Goal: Transaction & Acquisition: Book appointment/travel/reservation

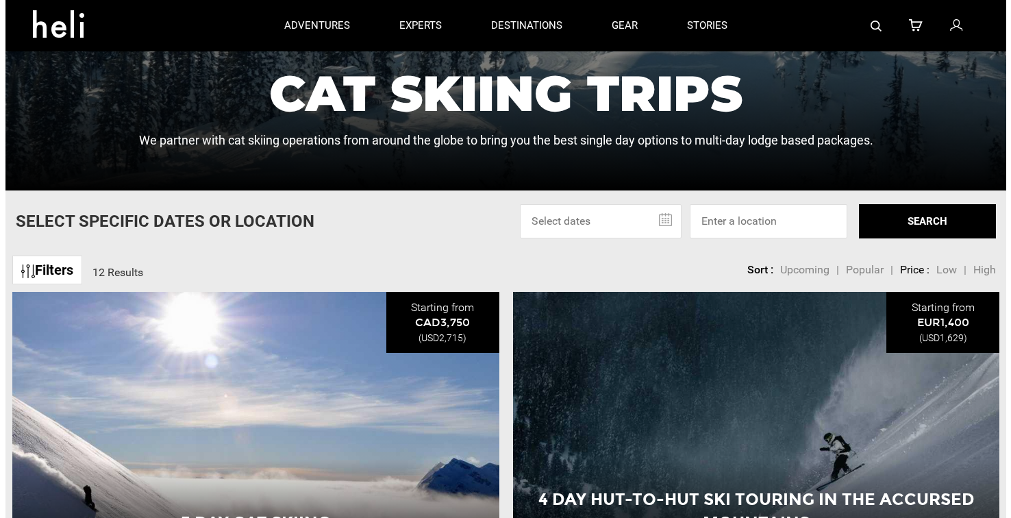
scroll to position [68, 0]
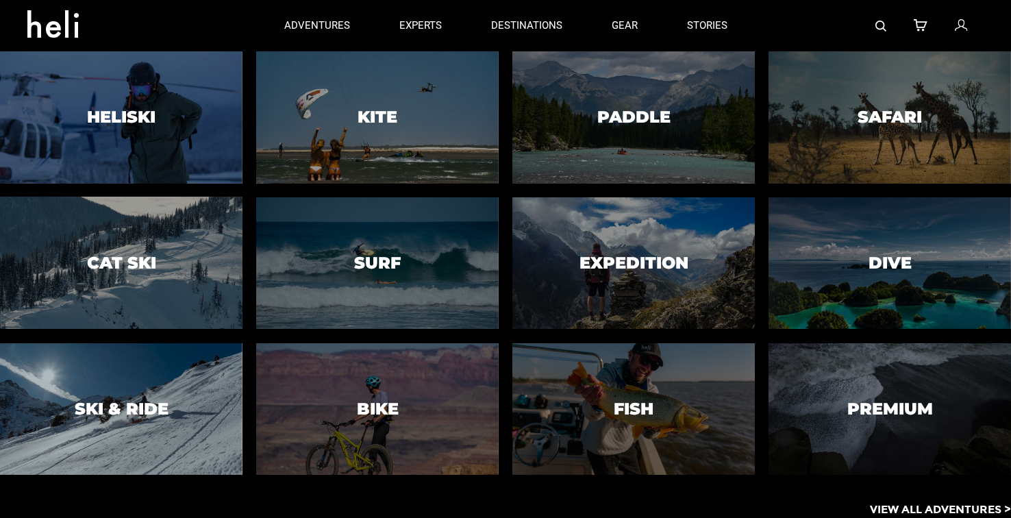
click at [143, 407] on h3 "Ski & Ride" at bounding box center [122, 409] width 94 height 18
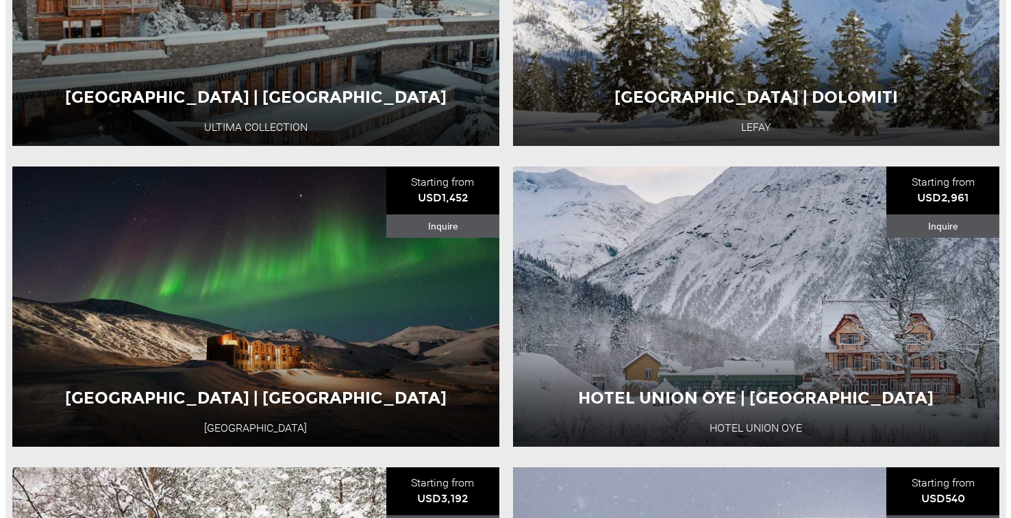
scroll to position [2807, 0]
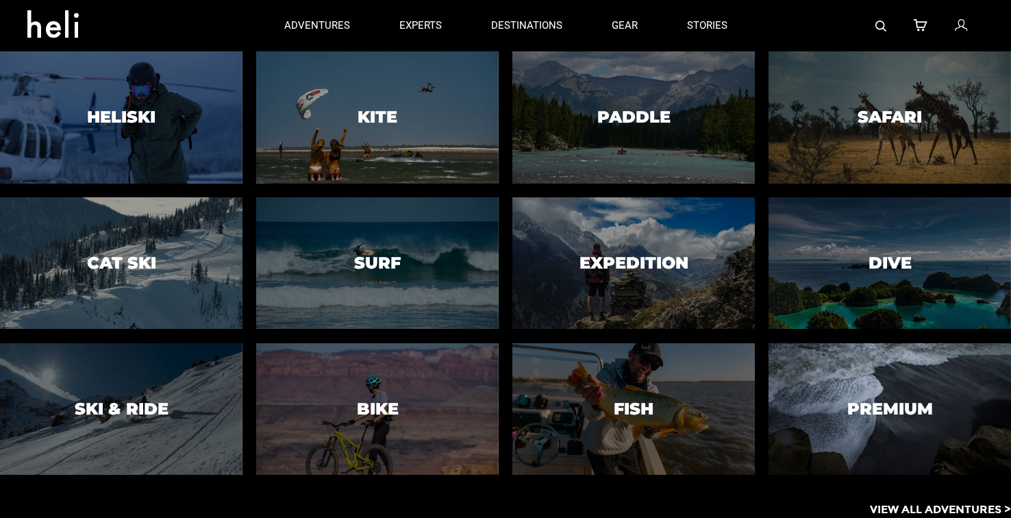
click at [142, 118] on h3 "Heliski" at bounding box center [121, 117] width 68 height 18
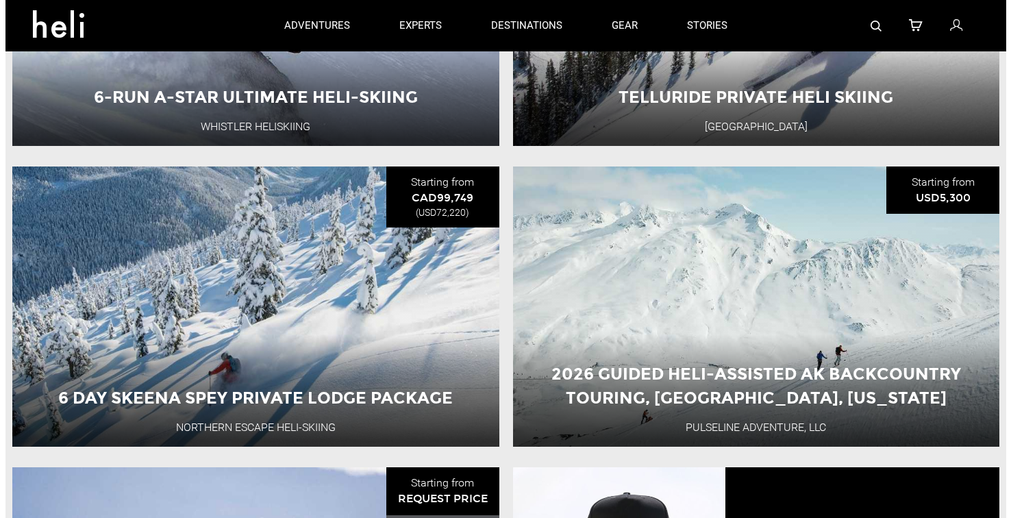
scroll to position [753, 0]
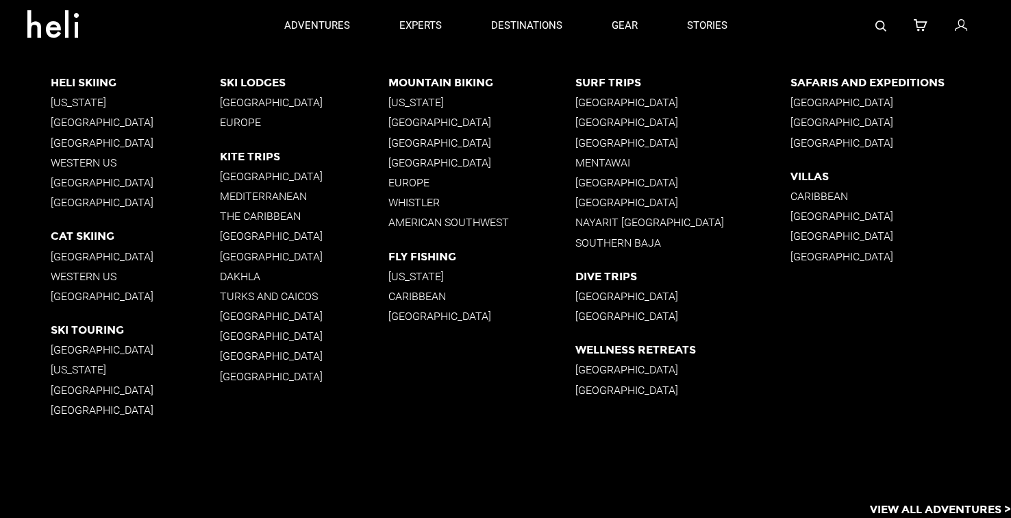
click at [71, 102] on p "[US_STATE]" at bounding box center [135, 102] width 169 height 13
click at [102, 121] on p "[GEOGRAPHIC_DATA]" at bounding box center [135, 122] width 169 height 13
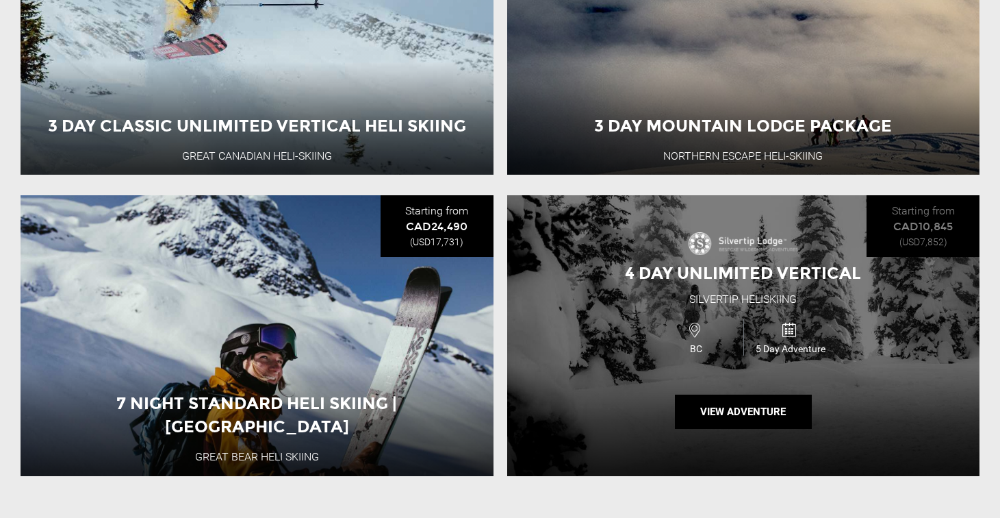
scroll to position [1369, 0]
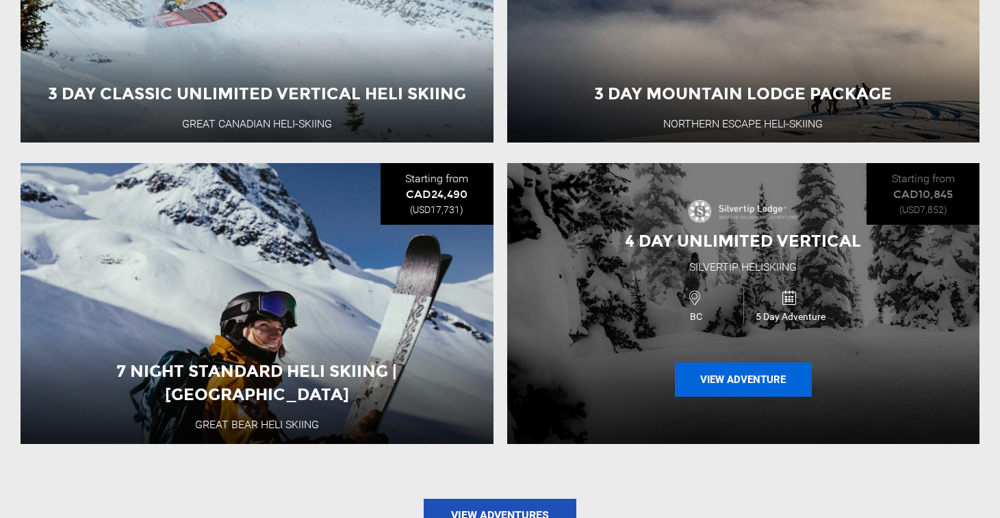
click at [755, 381] on button "View Adventure" at bounding box center [743, 379] width 137 height 34
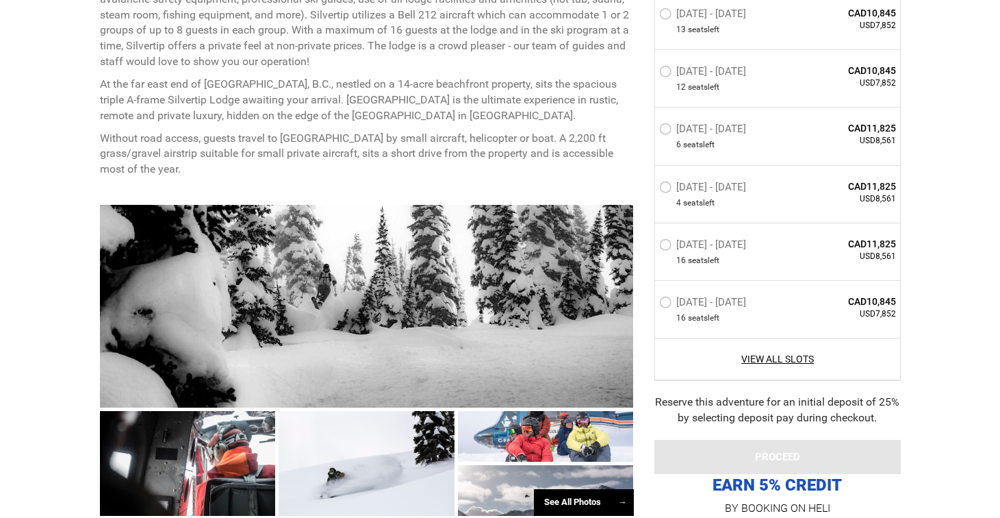
scroll to position [959, 0]
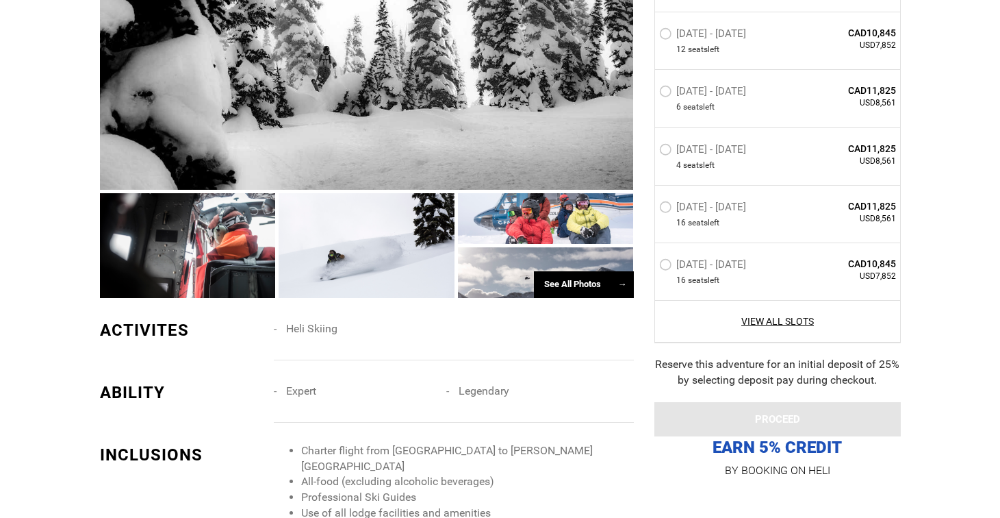
click at [438, 116] on div at bounding box center [367, 88] width 534 height 203
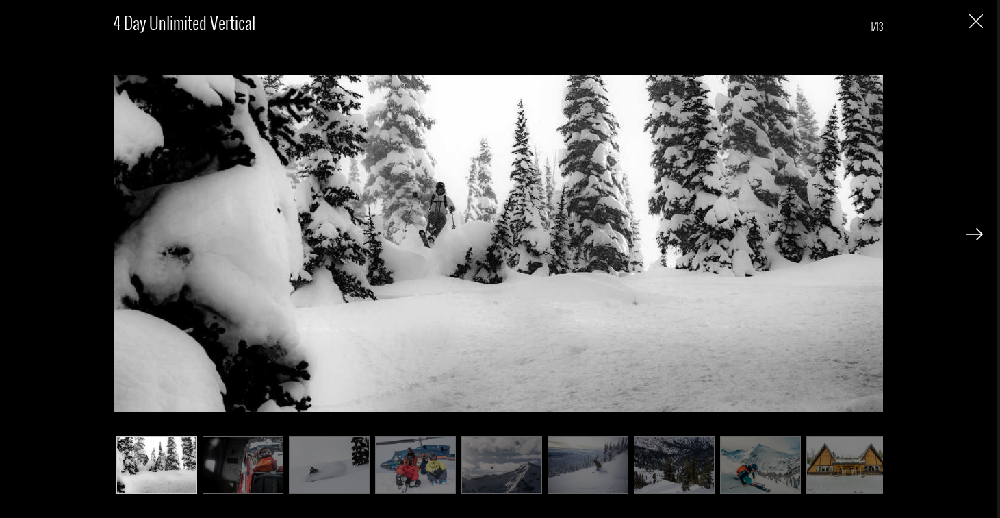
click at [972, 231] on img at bounding box center [974, 234] width 17 height 12
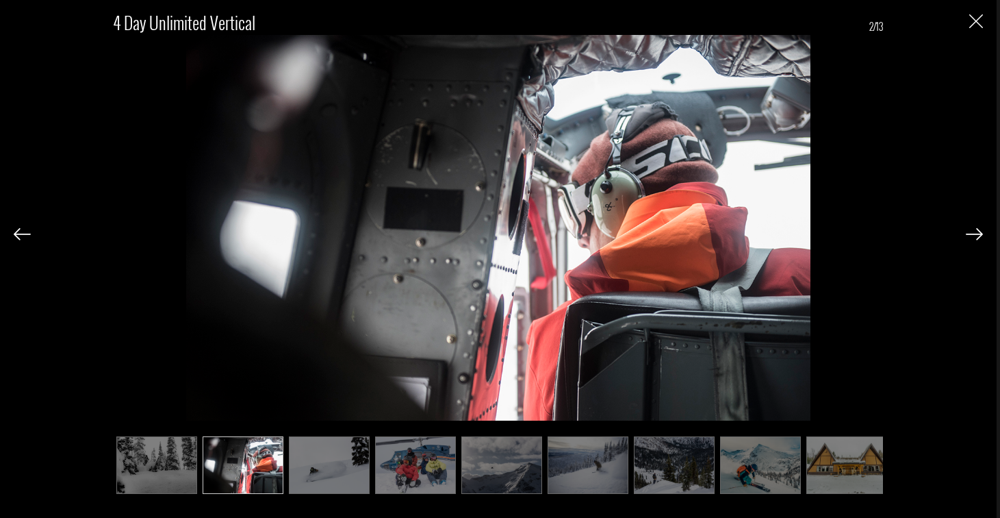
click at [972, 231] on img at bounding box center [974, 234] width 17 height 12
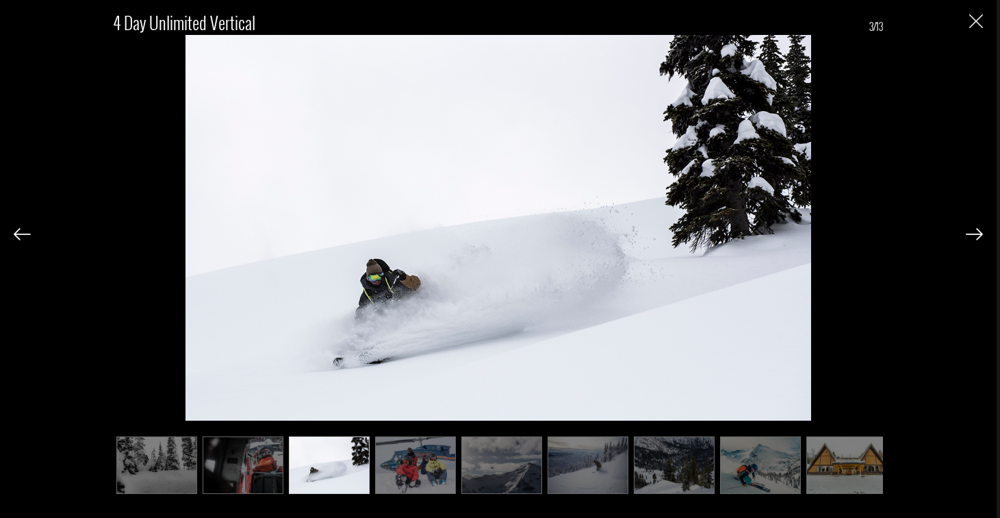
click at [972, 231] on img at bounding box center [974, 234] width 17 height 12
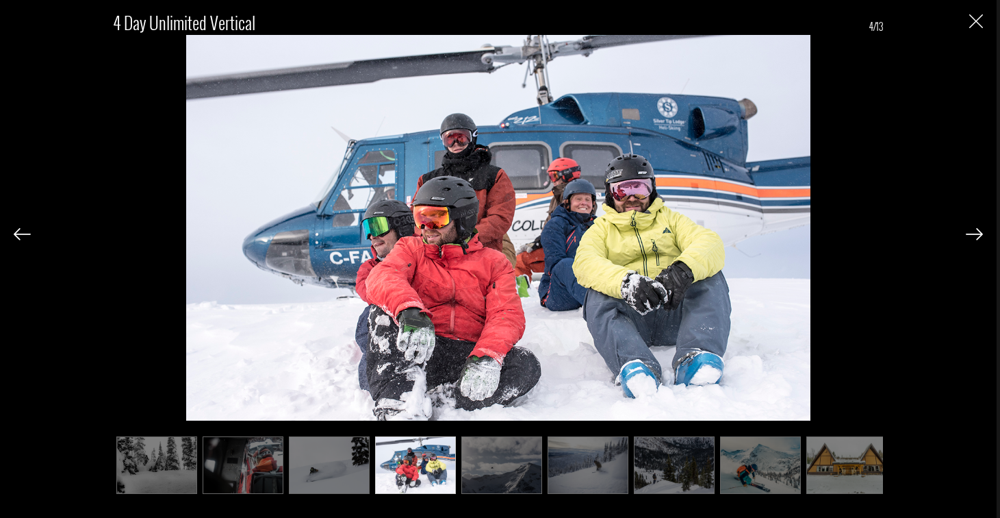
click at [972, 231] on img at bounding box center [974, 234] width 17 height 12
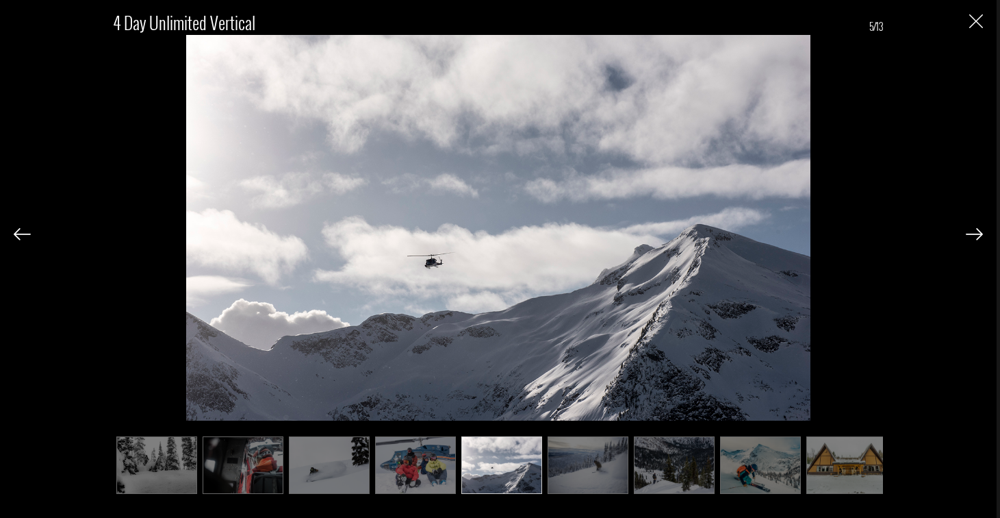
click at [972, 231] on img at bounding box center [974, 234] width 17 height 12
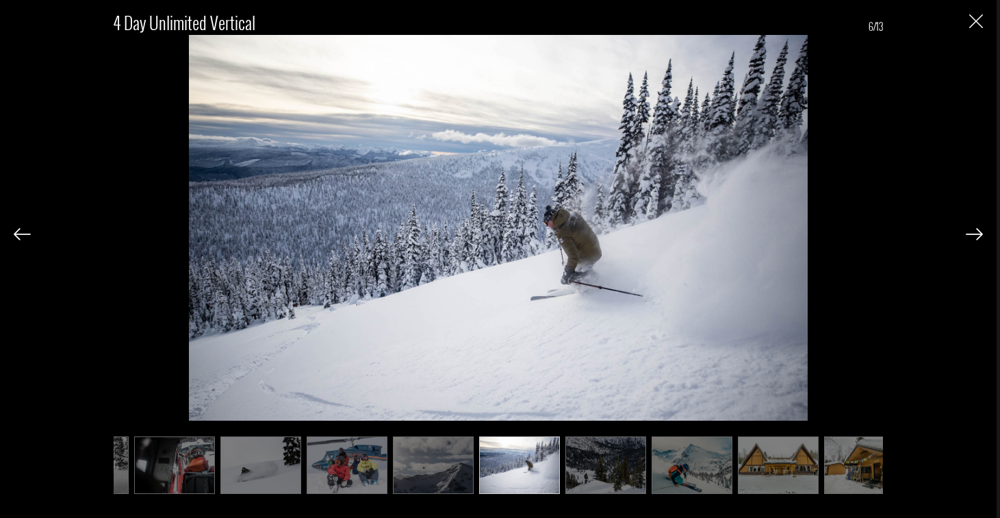
click at [972, 231] on img at bounding box center [974, 234] width 17 height 12
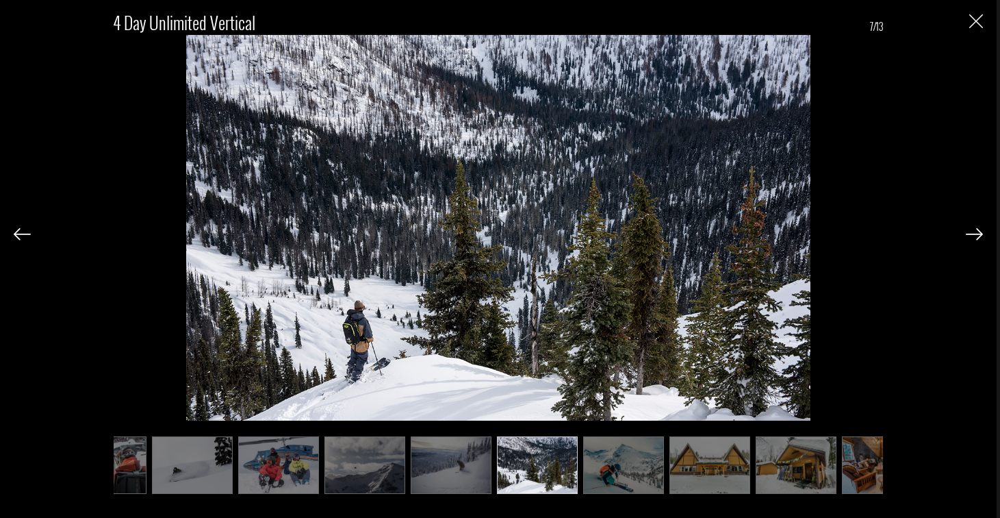
click at [972, 231] on img at bounding box center [974, 234] width 17 height 12
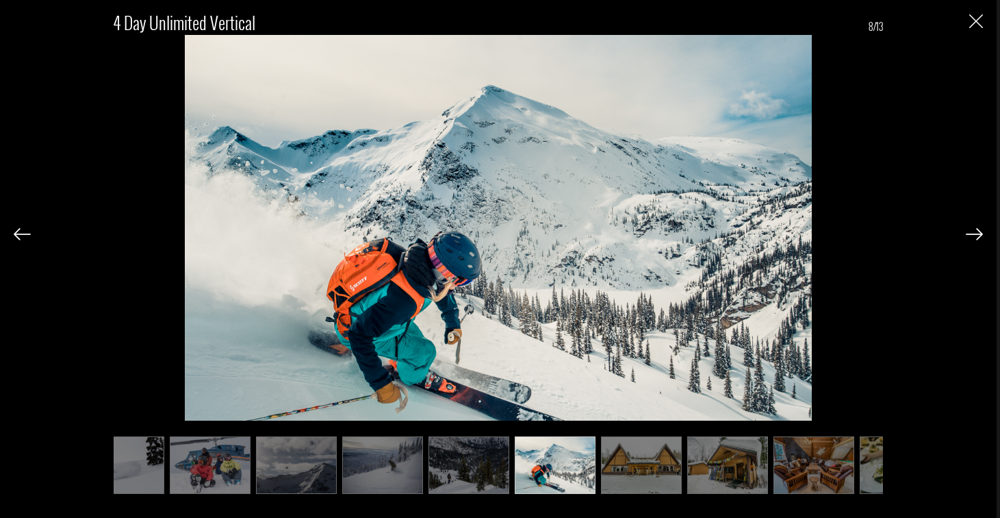
click at [972, 231] on img at bounding box center [974, 234] width 17 height 12
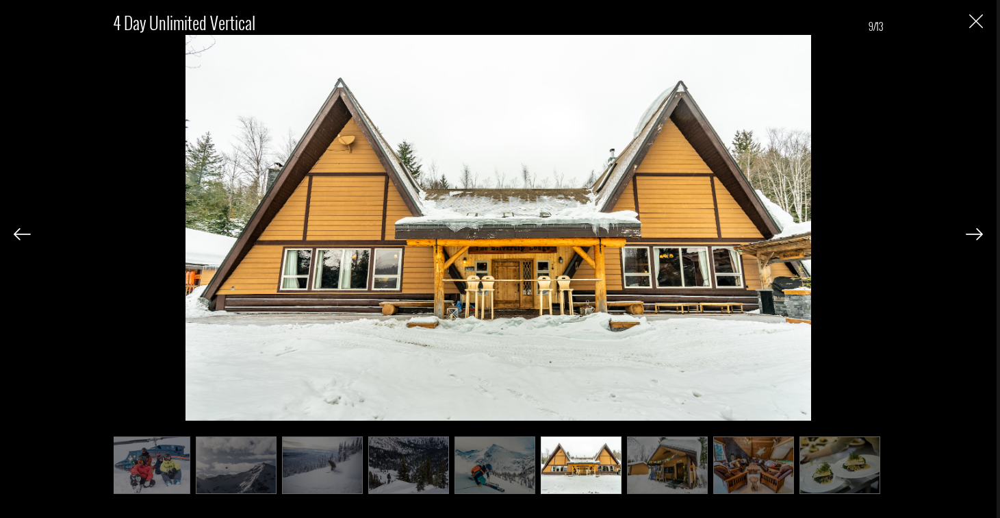
scroll to position [0, 274]
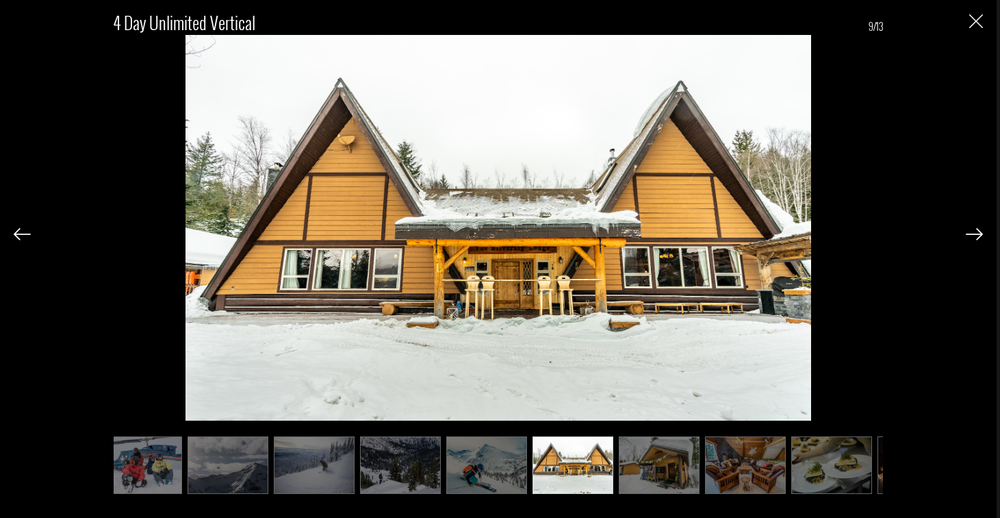
click at [972, 231] on img at bounding box center [974, 234] width 17 height 12
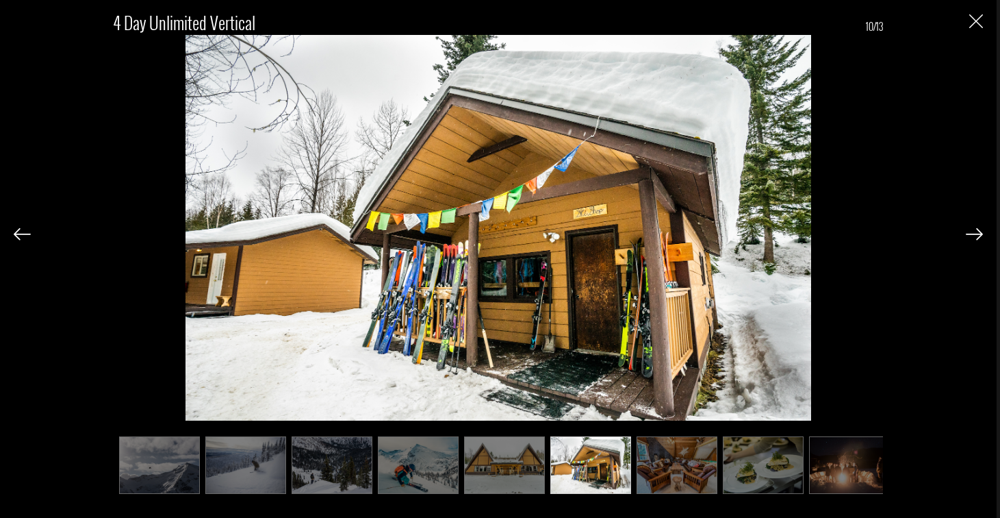
click at [972, 231] on img at bounding box center [974, 234] width 17 height 12
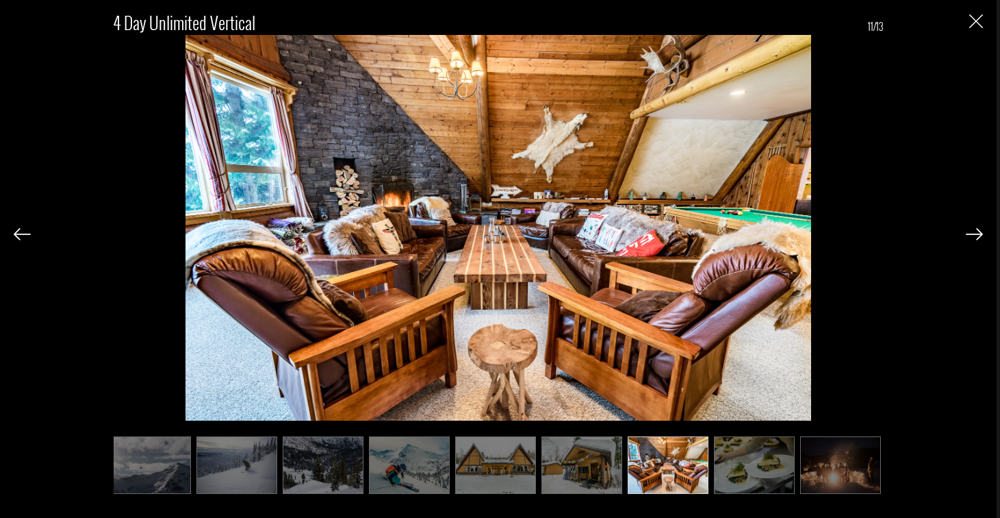
click at [972, 231] on img at bounding box center [974, 234] width 17 height 12
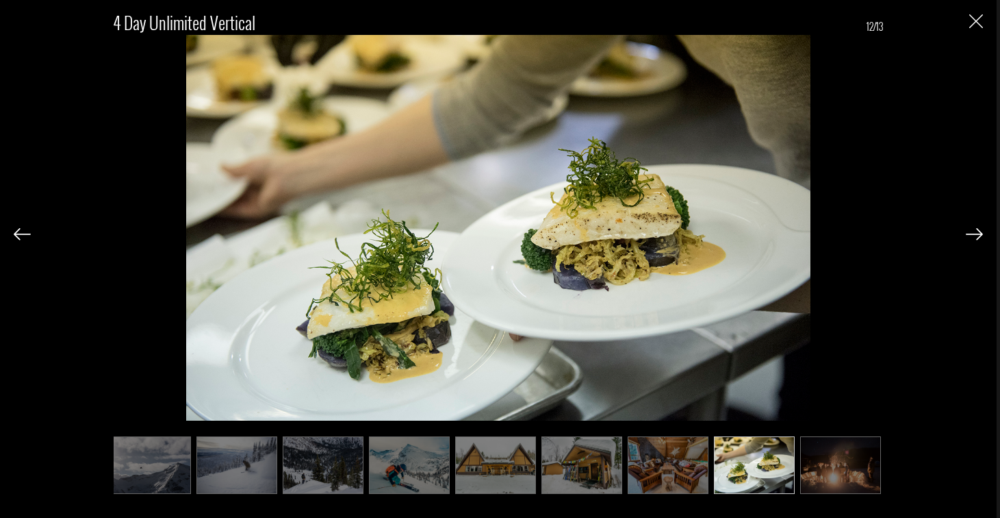
click at [972, 231] on img at bounding box center [974, 234] width 17 height 12
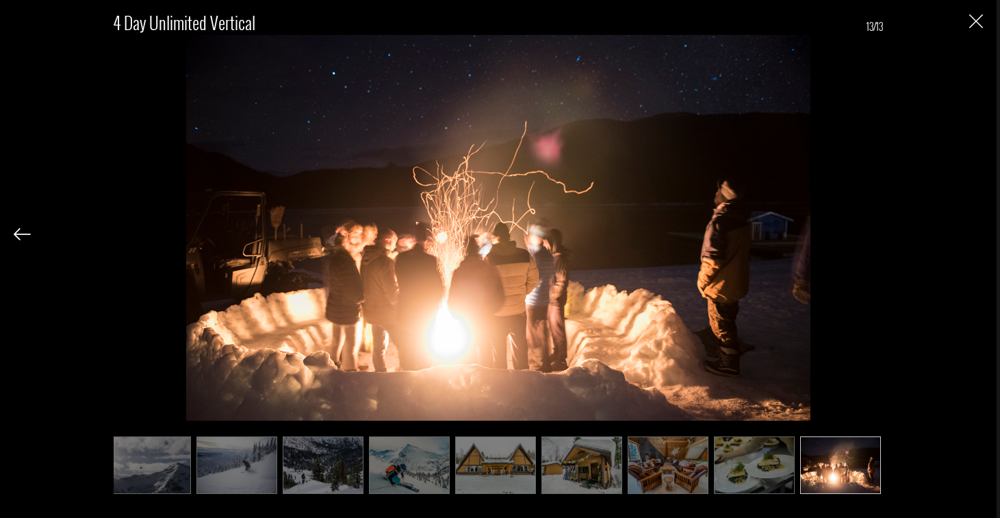
click at [972, 231] on div "4 Day Unlimited Vertical 13/13" at bounding box center [499, 246] width 970 height 492
click at [976, 21] on img "Close" at bounding box center [977, 21] width 14 height 14
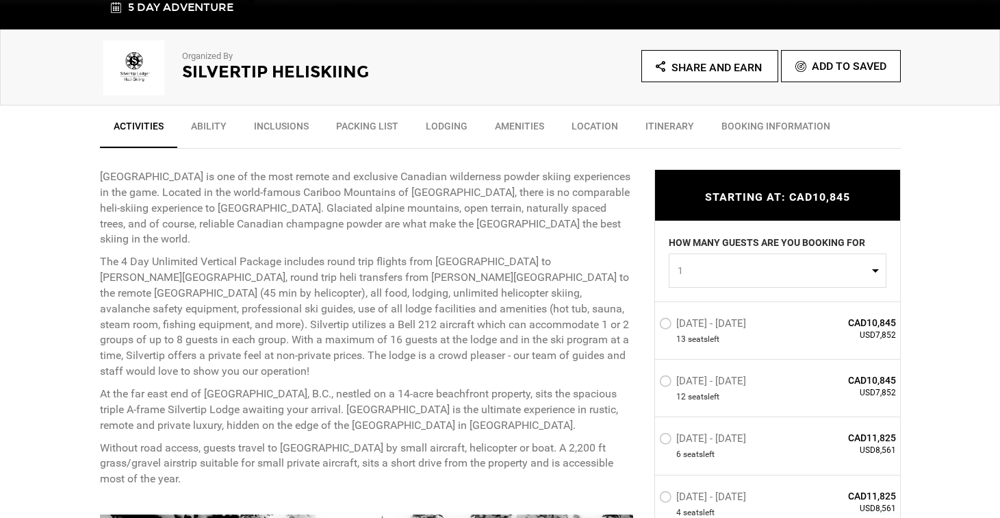
scroll to position [411, 0]
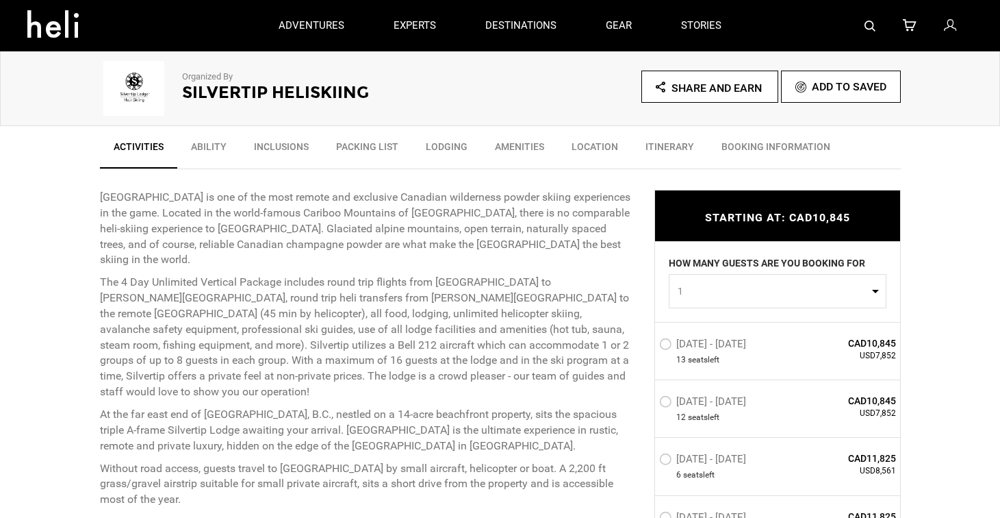
click at [295, 144] on link "Inclusions" at bounding box center [281, 150] width 82 height 34
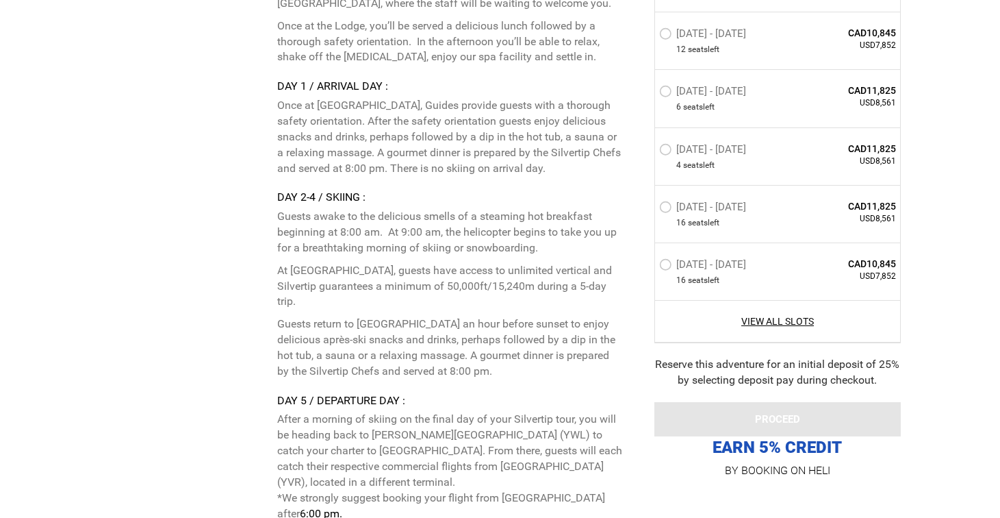
scroll to position [3623, 0]
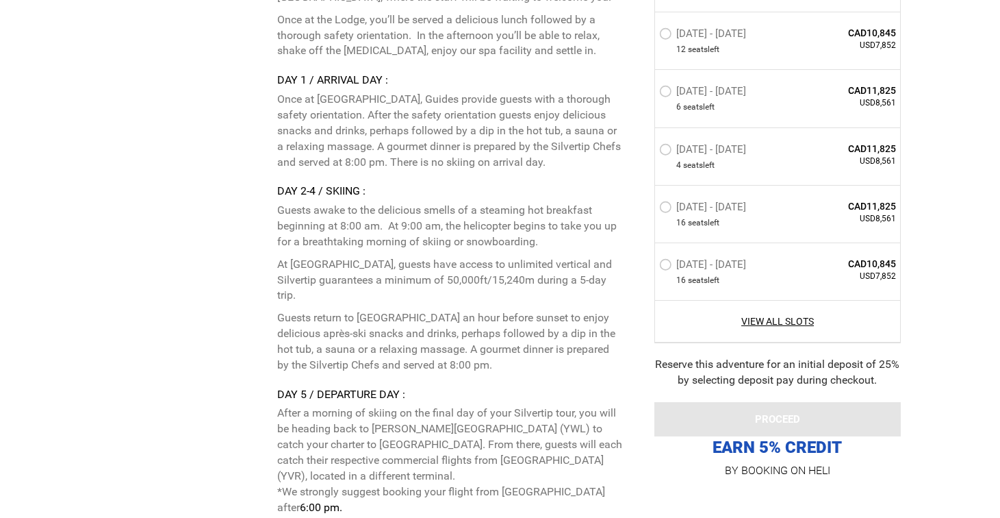
click at [660, 146] on label "[DATE] - [DATE]" at bounding box center [704, 151] width 90 height 16
click at [650, 146] on input "[DATE] - [DATE]" at bounding box center [650, 154] width 0 height 29
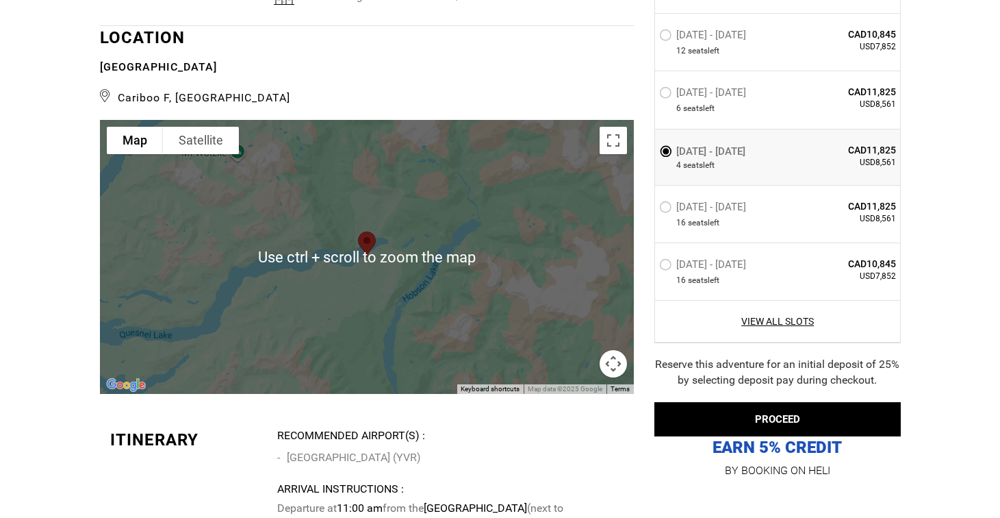
scroll to position [2944, 0]
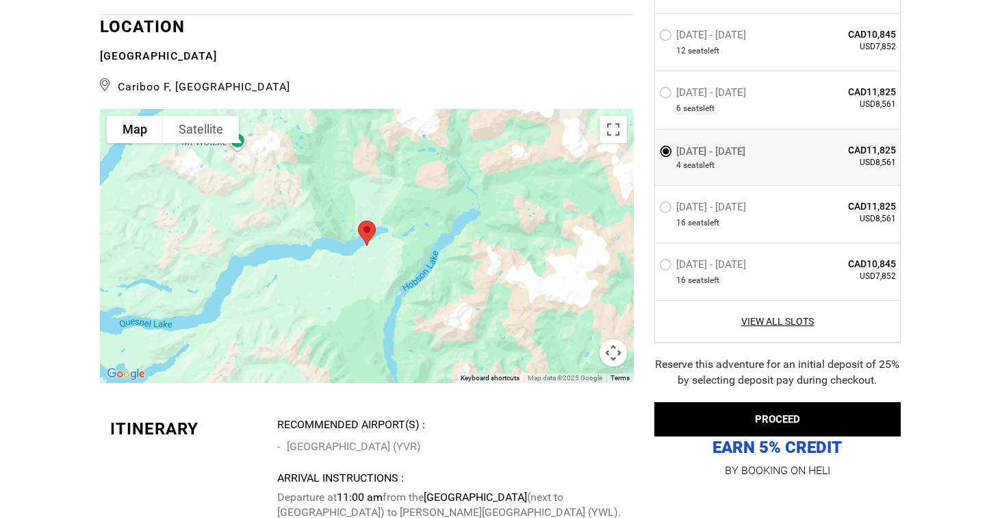
click at [612, 339] on button "Map camera controls" at bounding box center [613, 352] width 27 height 27
click at [583, 339] on button "Zoom out" at bounding box center [579, 352] width 27 height 27
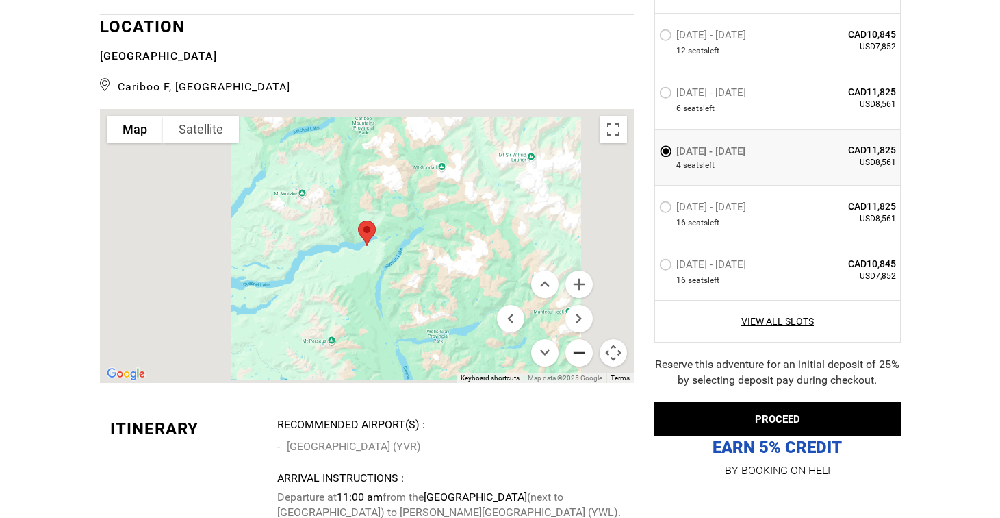
click at [583, 339] on button "Zoom out" at bounding box center [579, 352] width 27 height 27
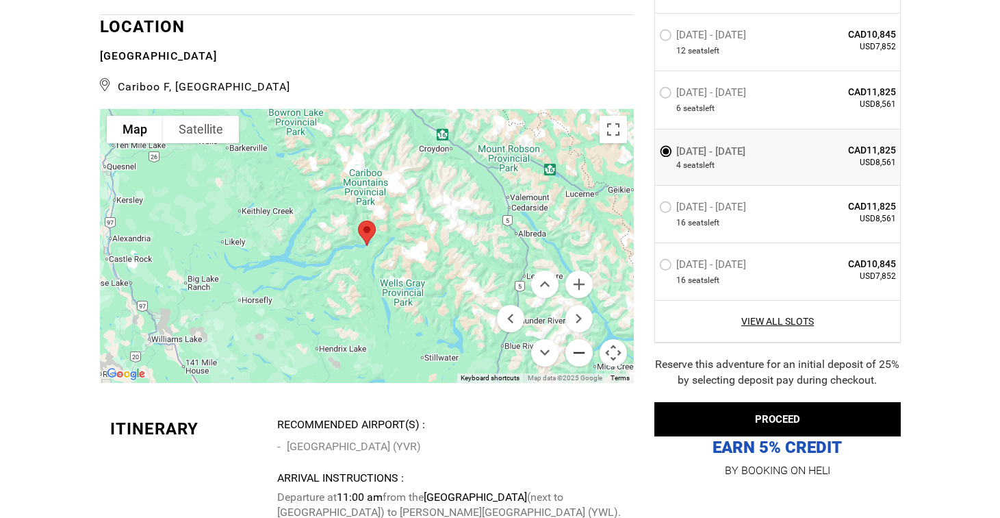
click at [583, 339] on button "Zoom out" at bounding box center [579, 352] width 27 height 27
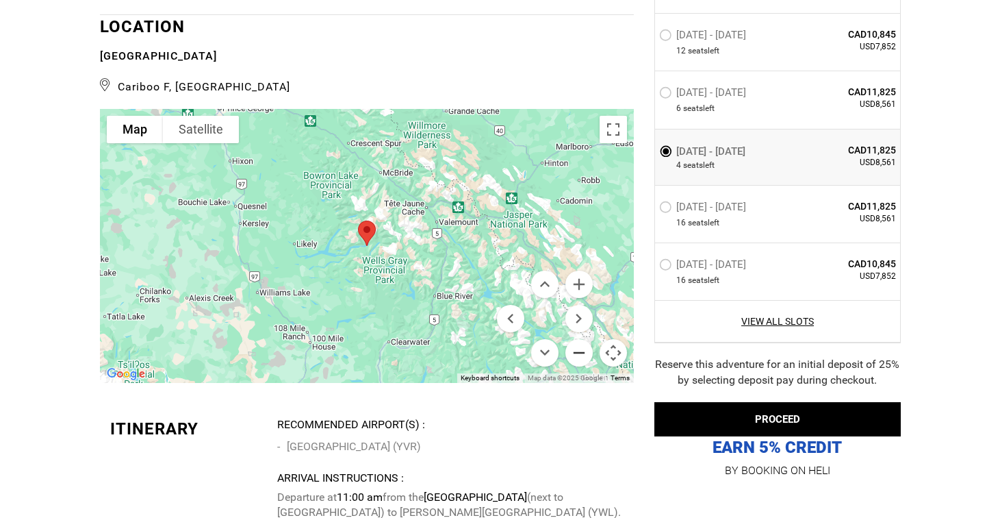
click at [583, 339] on button "Zoom out" at bounding box center [579, 352] width 27 height 27
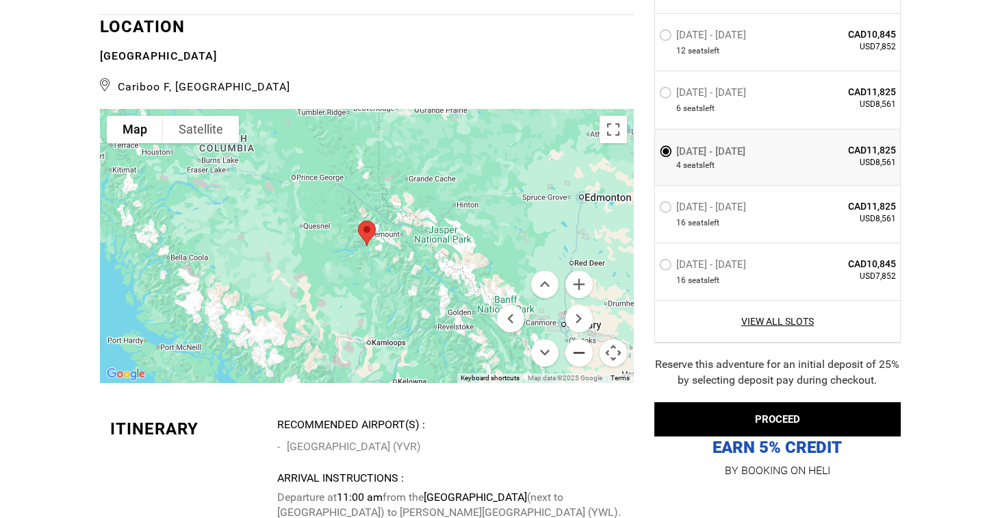
click at [583, 339] on button "Zoom out" at bounding box center [579, 352] width 27 height 27
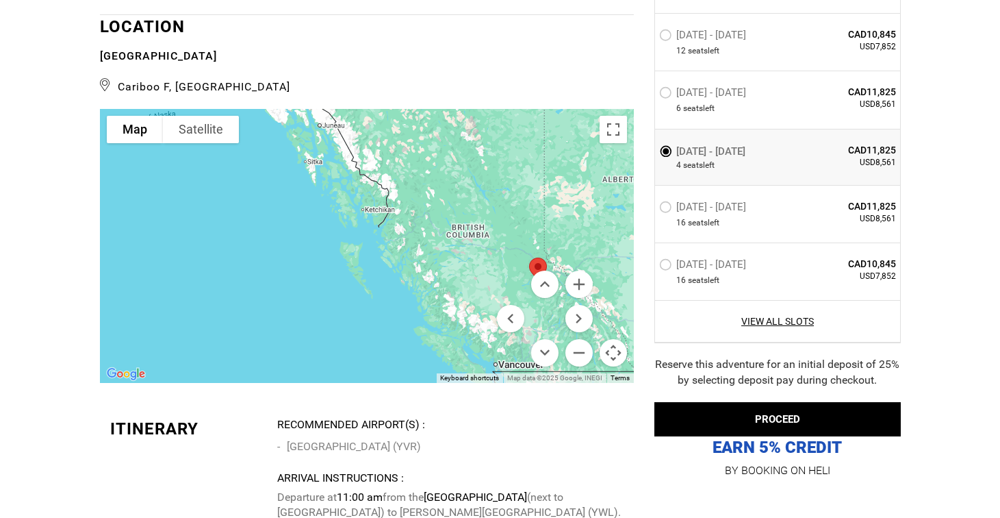
drag, startPoint x: 353, startPoint y: 231, endPoint x: 528, endPoint y: 268, distance: 179.1
click at [528, 268] on div "Use ctrl + scroll to zoom the map Map Terrain Satellite Labels Keyboard shortcu…" at bounding box center [367, 246] width 534 height 274
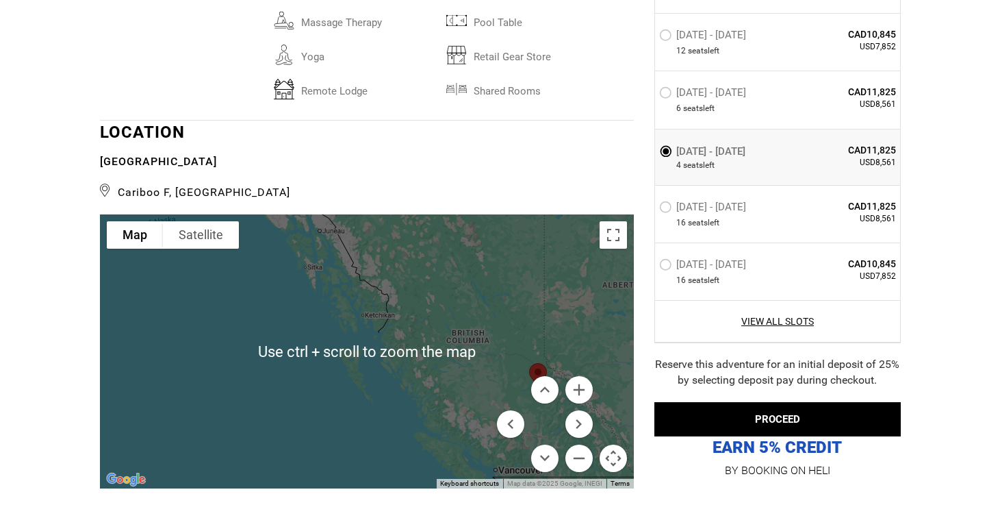
scroll to position [2876, 0]
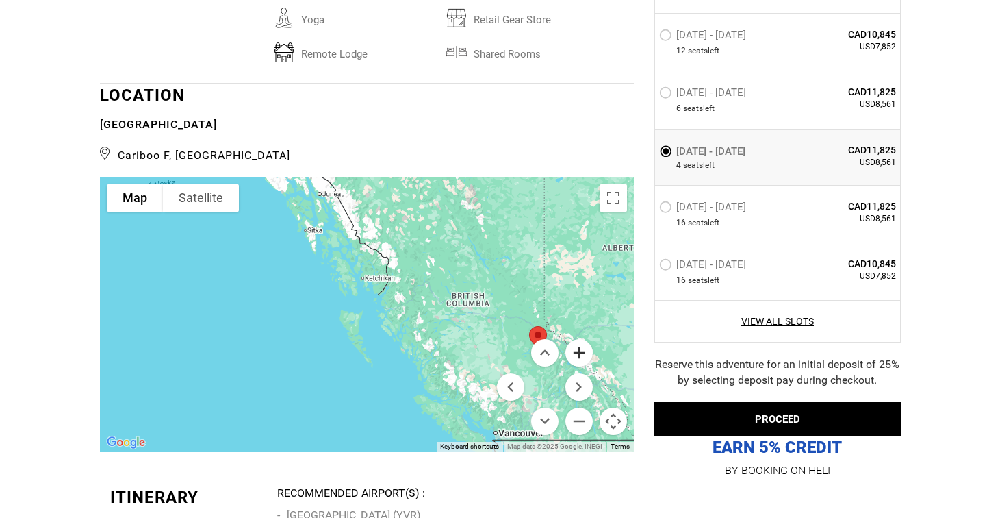
click at [572, 339] on button "Zoom in" at bounding box center [579, 352] width 27 height 27
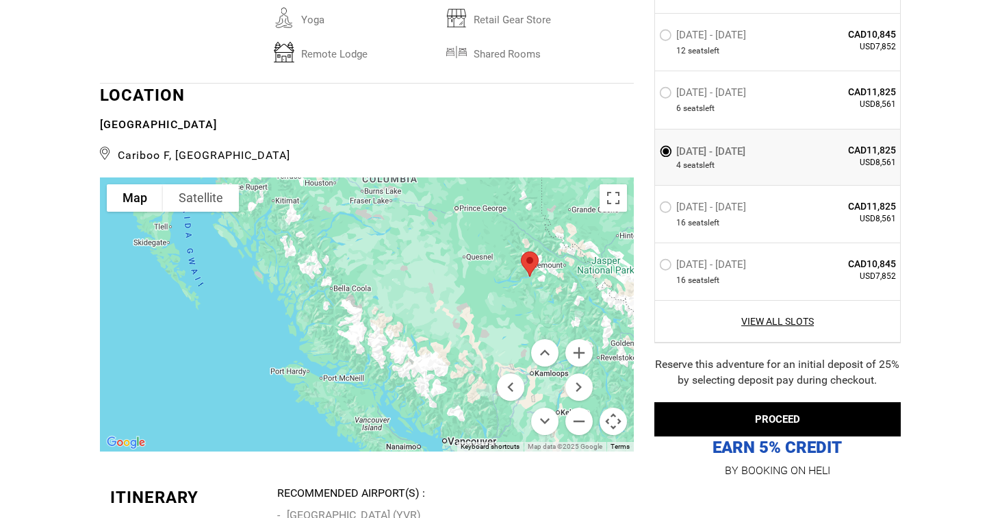
drag, startPoint x: 500, startPoint y: 284, endPoint x: 320, endPoint y: 172, distance: 212.8
click at [320, 177] on div at bounding box center [367, 314] width 534 height 274
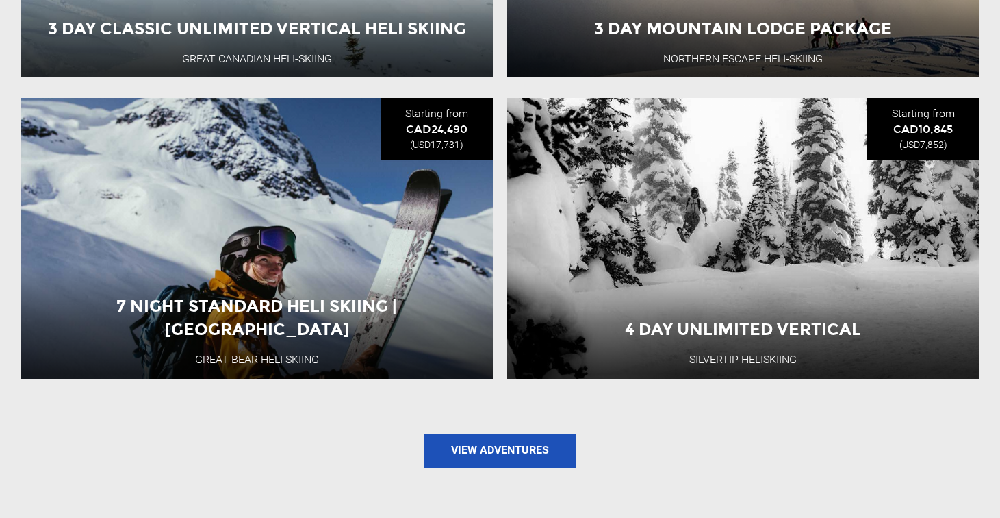
scroll to position [1438, 0]
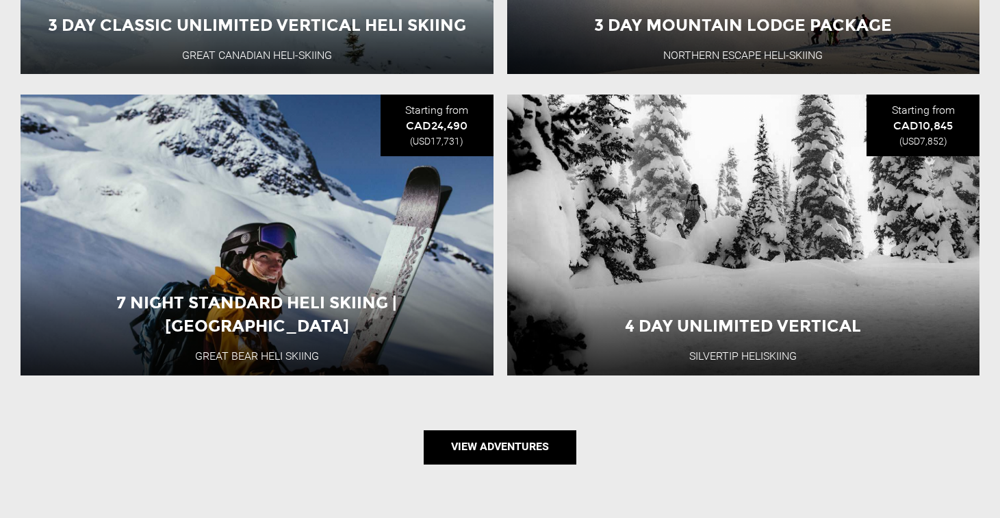
click at [516, 457] on link "View Adventures" at bounding box center [500, 447] width 153 height 34
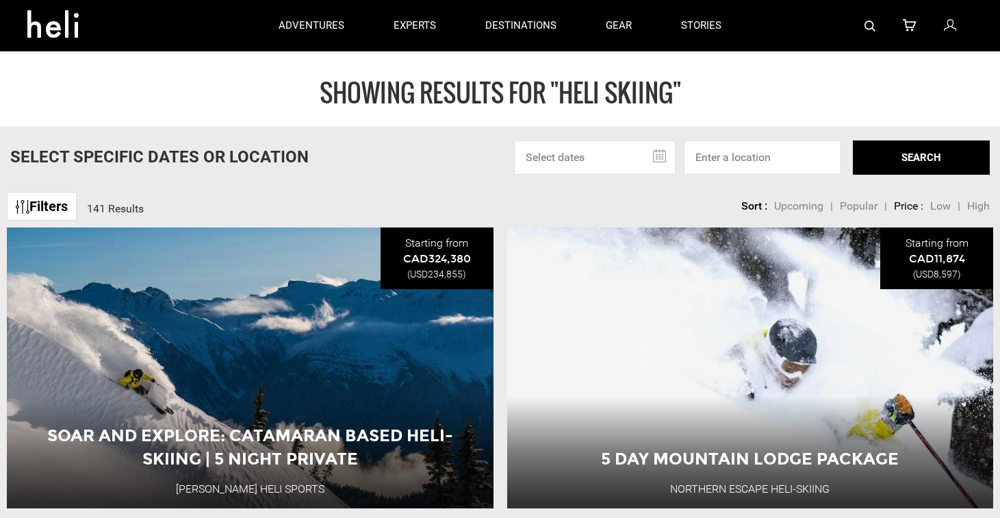
click at [41, 206] on link "Filters" at bounding box center [42, 206] width 70 height 29
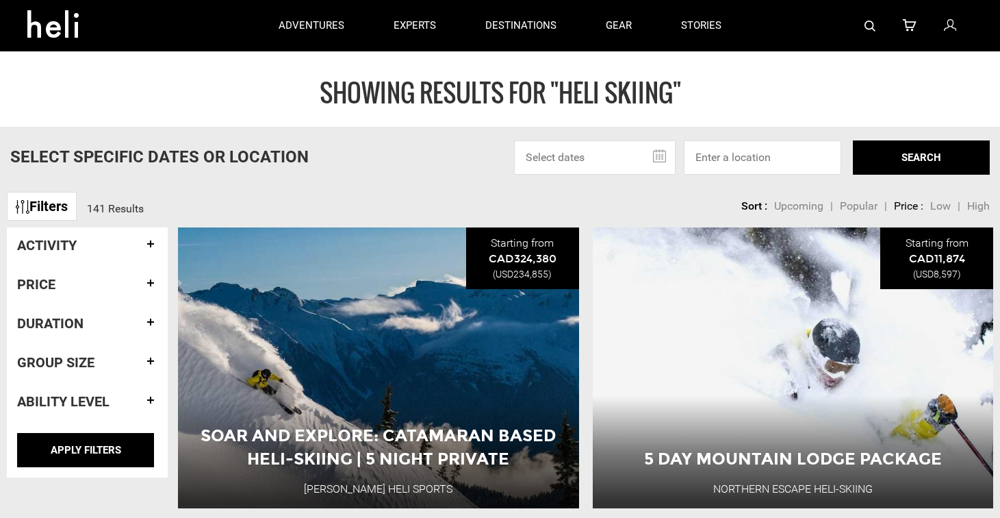
click at [66, 316] on h4 "Duration" at bounding box center [87, 323] width 140 height 15
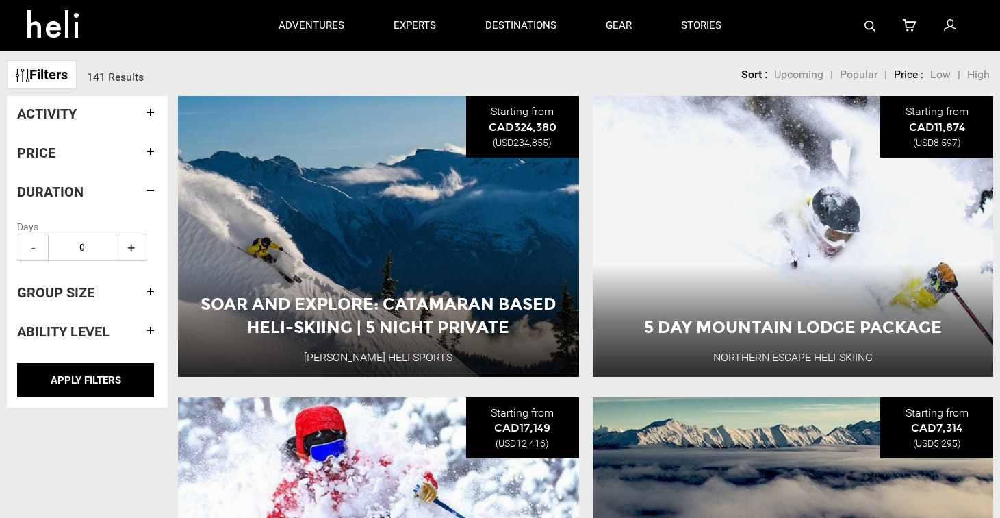
scroll to position [137, 0]
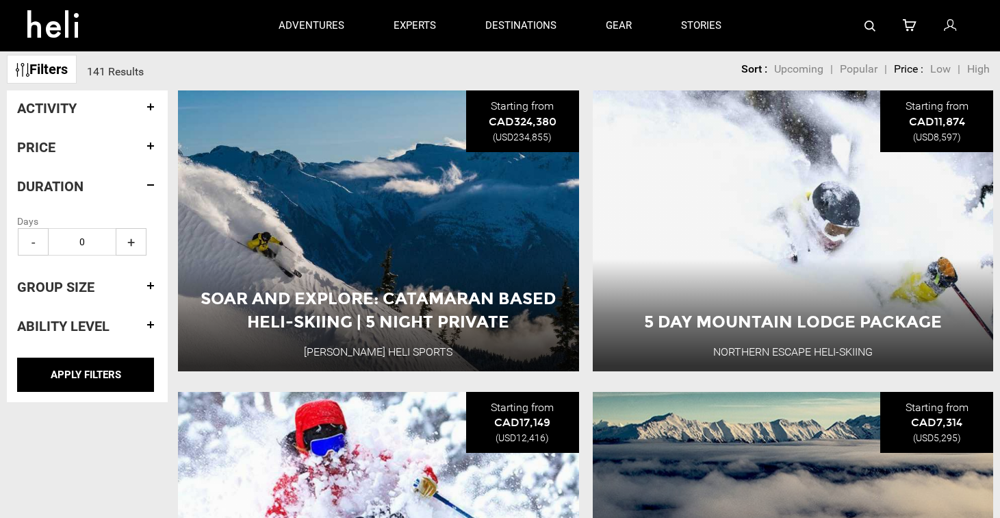
click at [136, 242] on span "+" at bounding box center [131, 241] width 31 height 27
click at [134, 242] on span "+" at bounding box center [131, 241] width 31 height 27
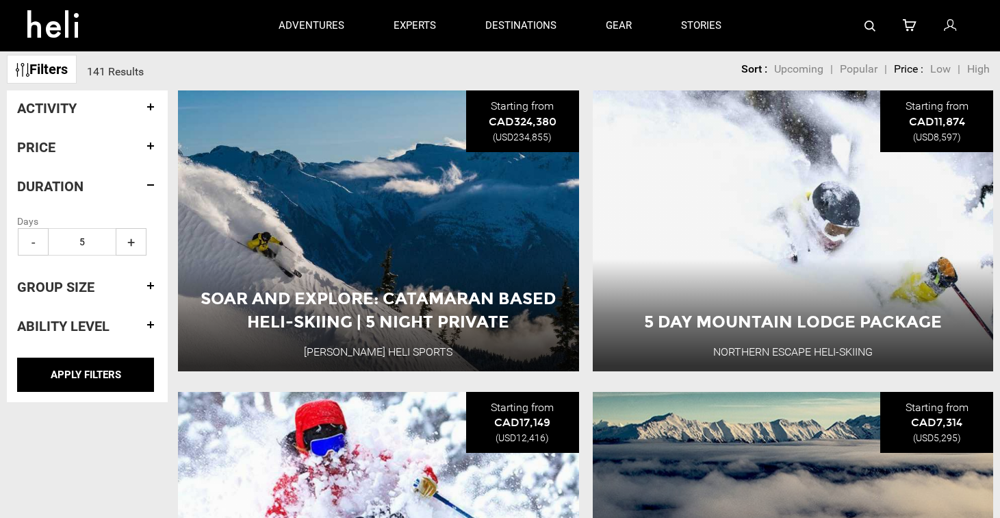
click at [25, 237] on span "-" at bounding box center [33, 241] width 31 height 27
type input "4"
click at [91, 372] on input "APPLY FILTERS" at bounding box center [85, 374] width 137 height 34
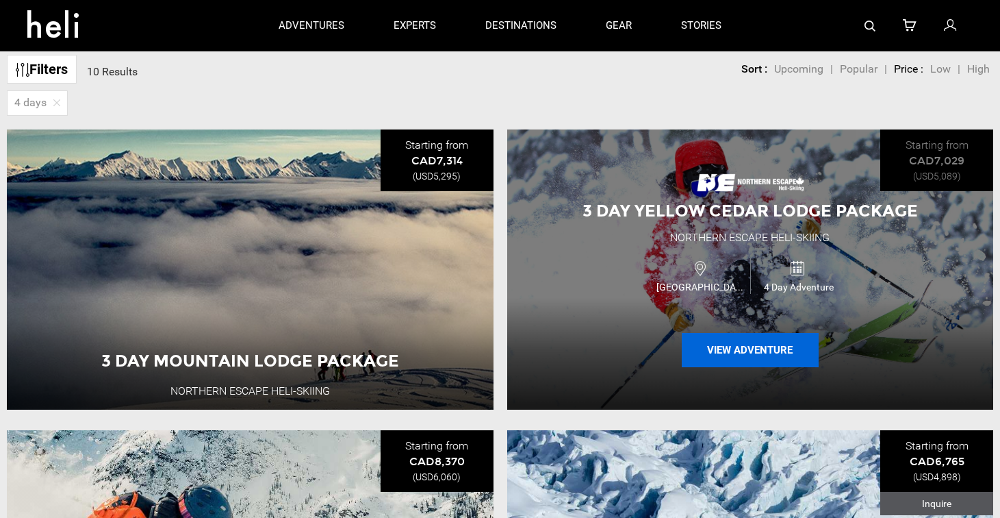
click at [768, 356] on button "View Adventure" at bounding box center [750, 350] width 137 height 34
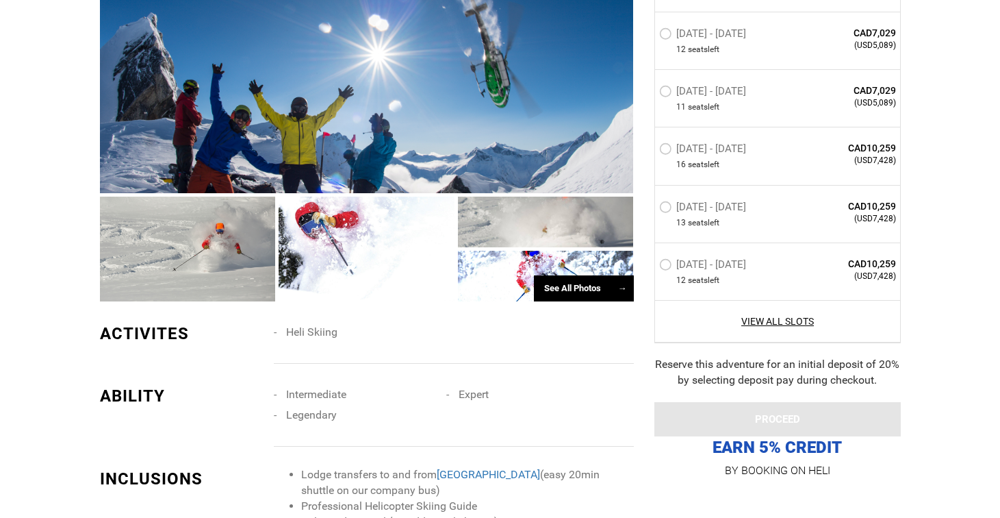
scroll to position [1027, 0]
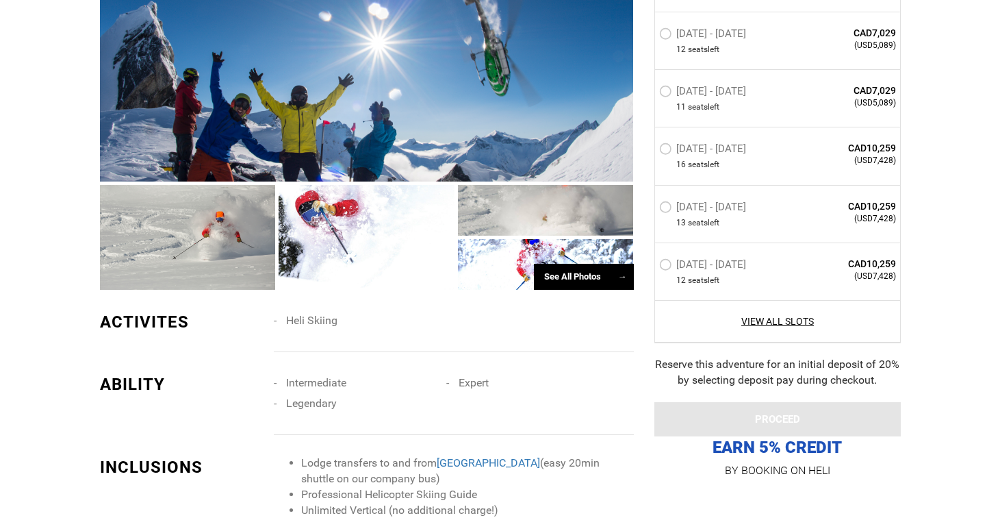
click at [508, 268] on div at bounding box center [546, 264] width 176 height 51
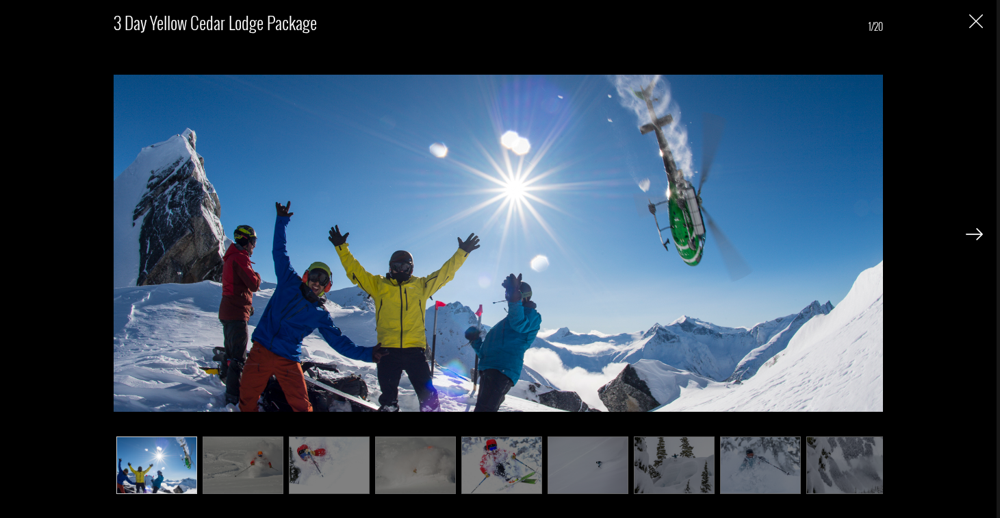
scroll to position [1232, 0]
click at [694, 449] on img at bounding box center [674, 465] width 81 height 58
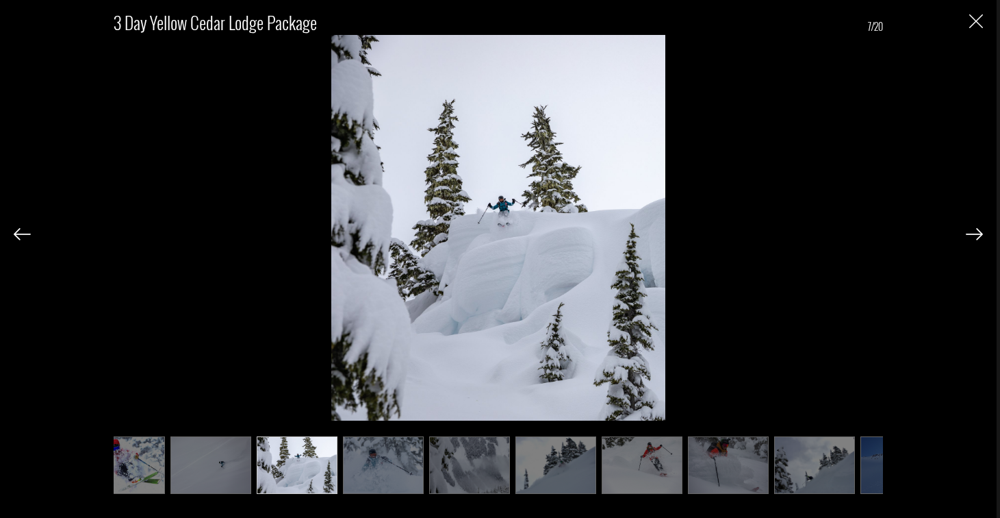
scroll to position [0, 411]
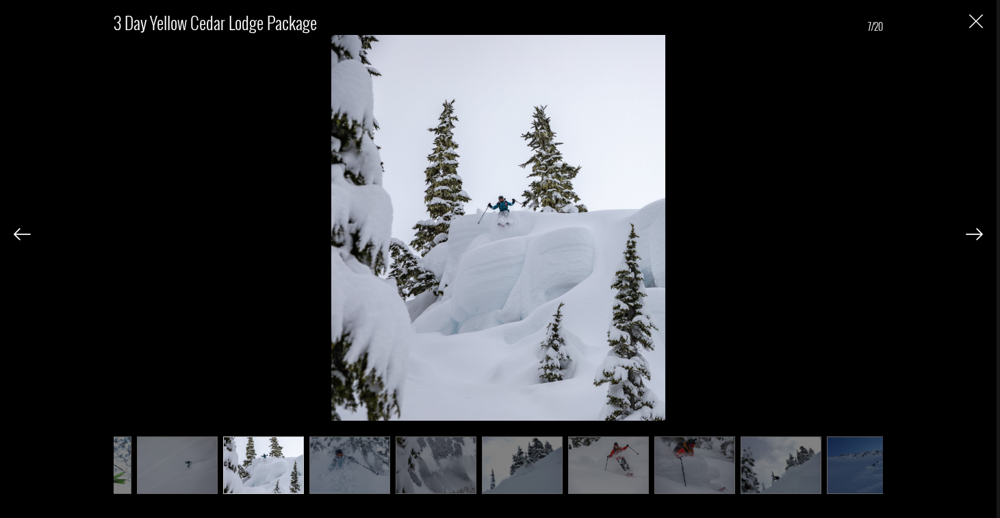
click at [695, 448] on img at bounding box center [695, 465] width 81 height 58
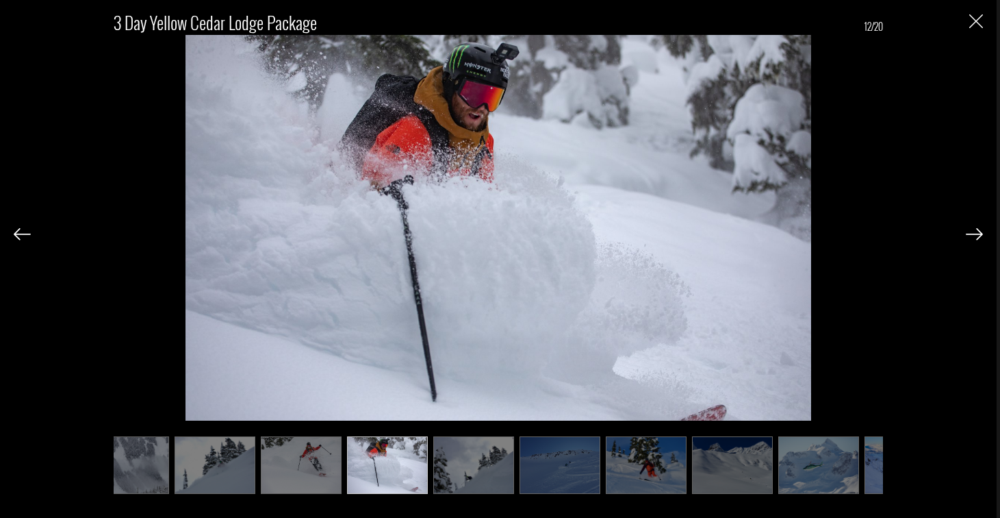
scroll to position [0, 753]
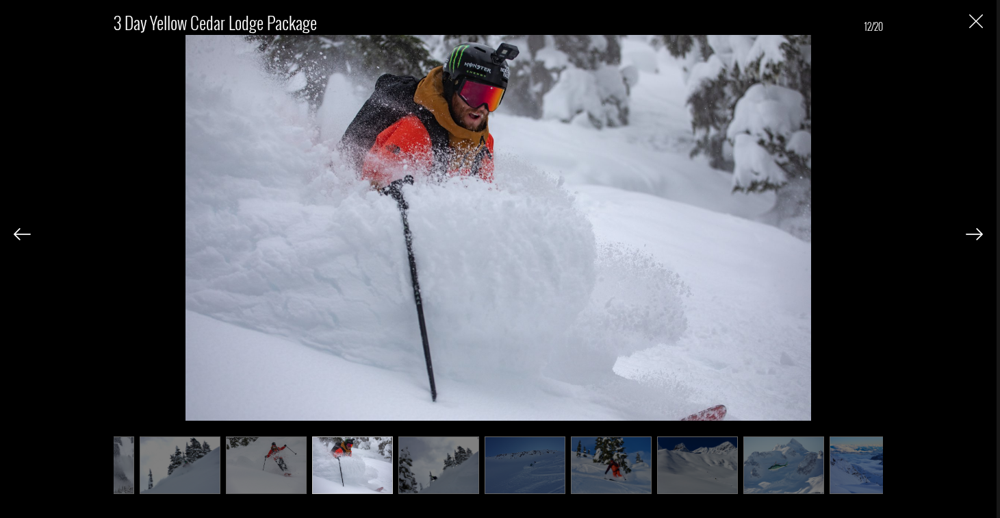
click at [700, 472] on img at bounding box center [697, 465] width 81 height 58
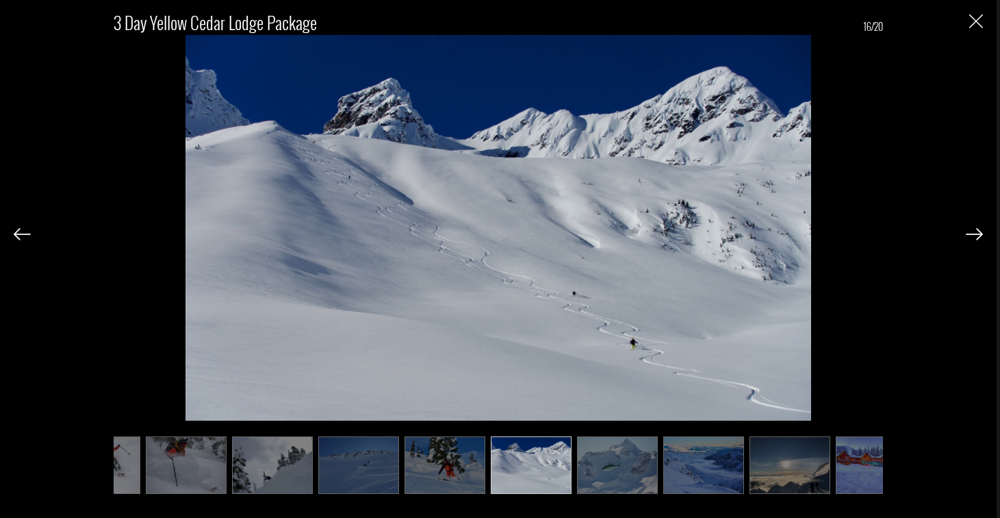
scroll to position [0, 955]
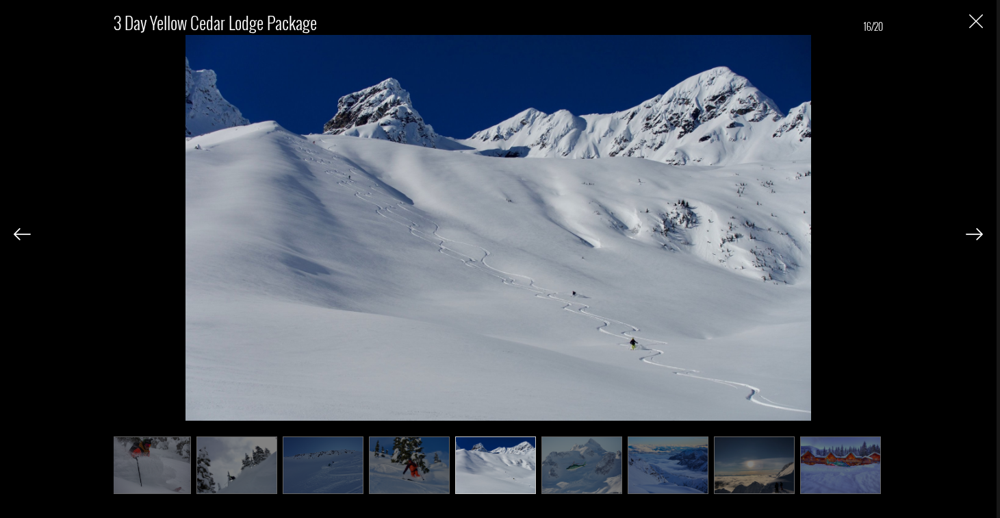
click at [768, 472] on img at bounding box center [754, 465] width 81 height 58
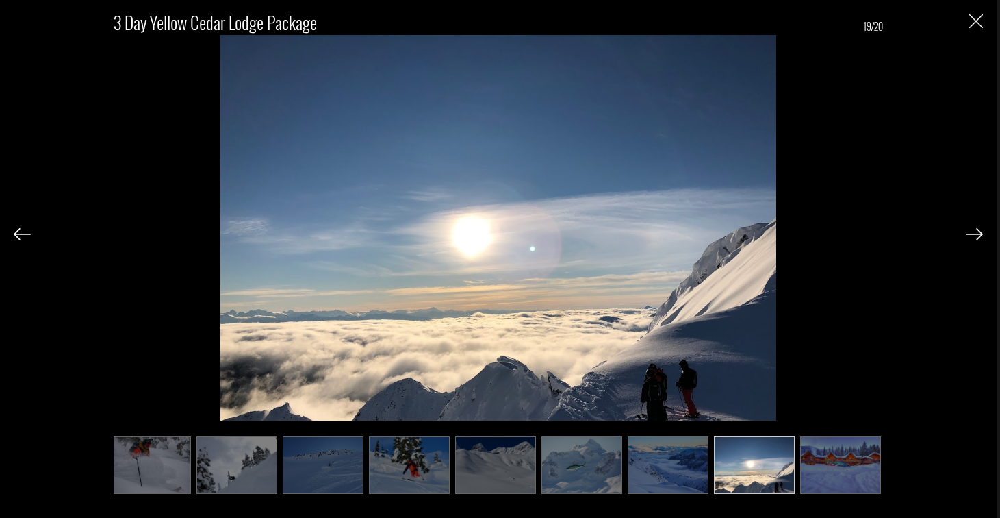
click at [813, 479] on img at bounding box center [840, 465] width 81 height 58
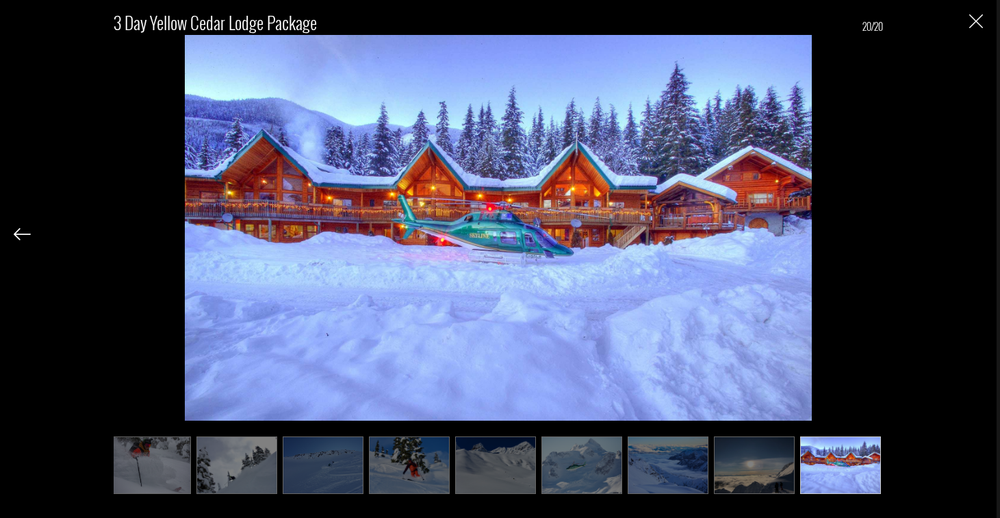
click at [980, 21] on img "Close" at bounding box center [977, 21] width 14 height 14
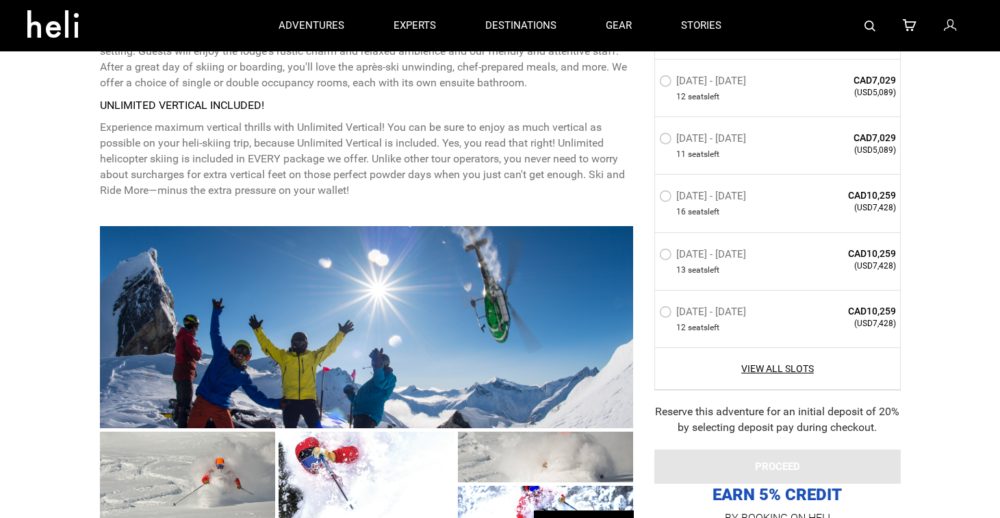
scroll to position [753, 0]
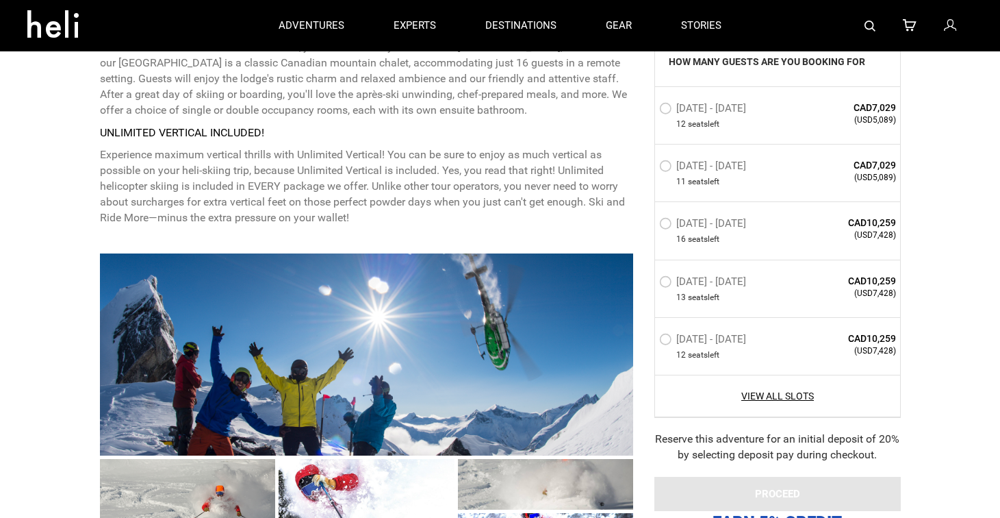
type input "Heli Skiing"
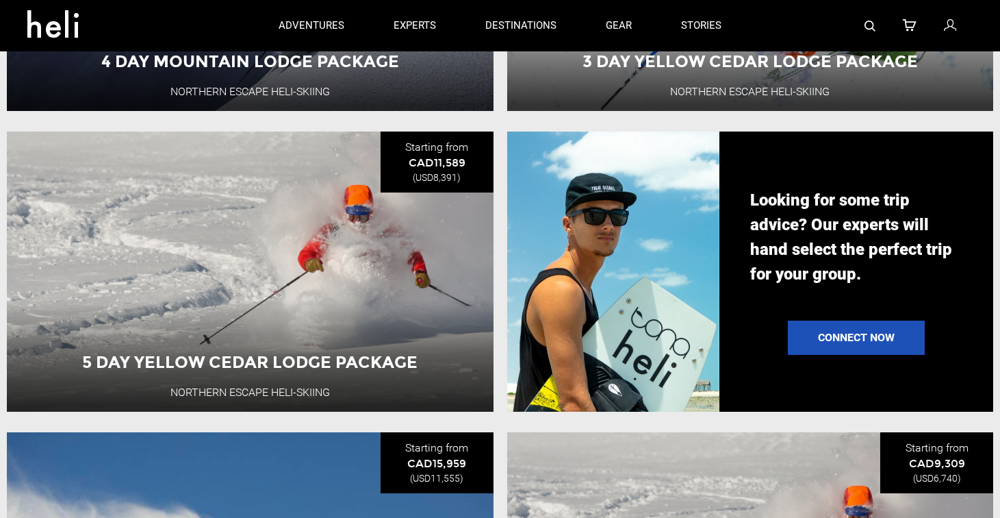
scroll to position [753, 0]
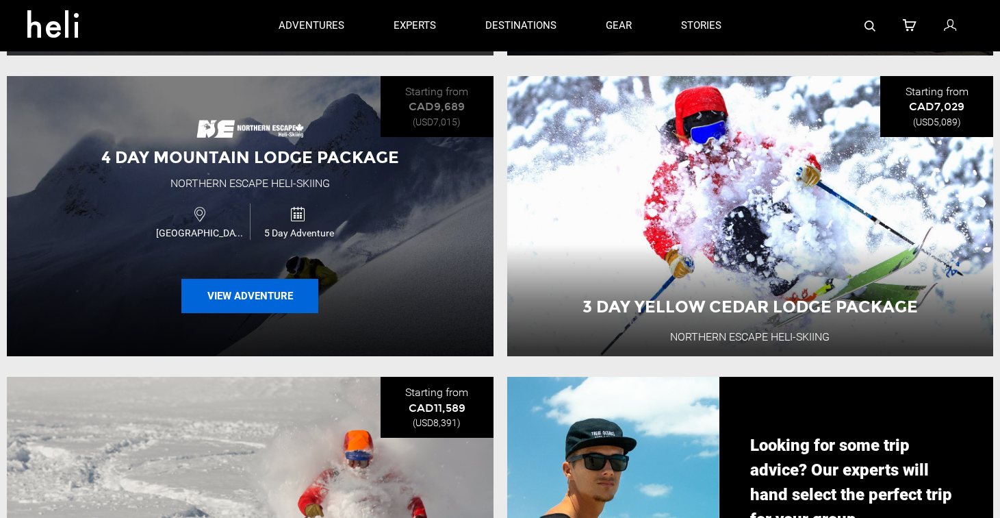
click at [248, 301] on button "View Adventure" at bounding box center [249, 296] width 137 height 34
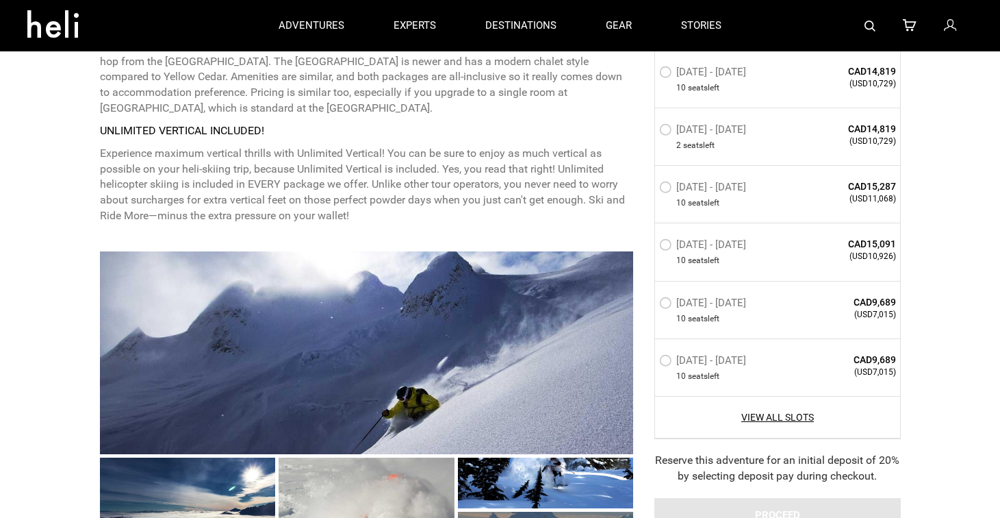
scroll to position [1164, 0]
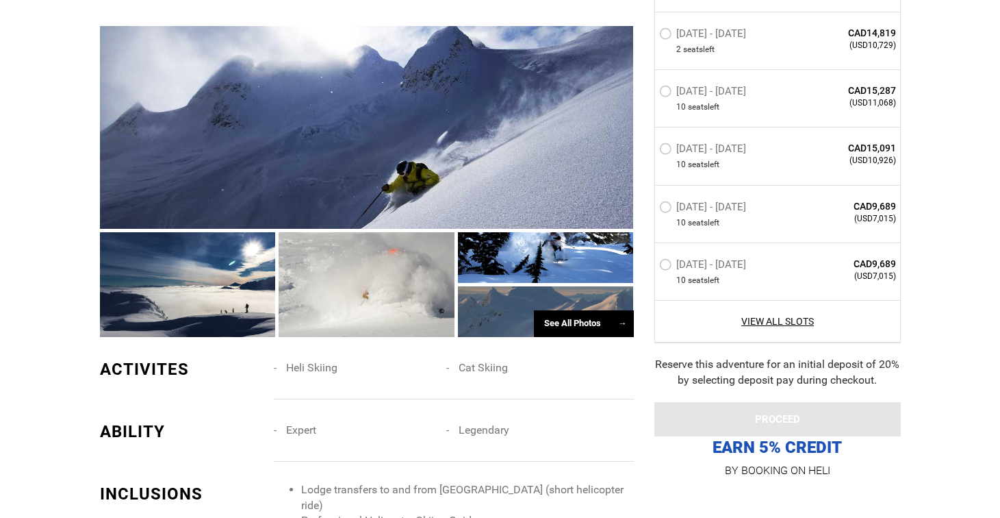
click at [357, 196] on div at bounding box center [367, 127] width 534 height 203
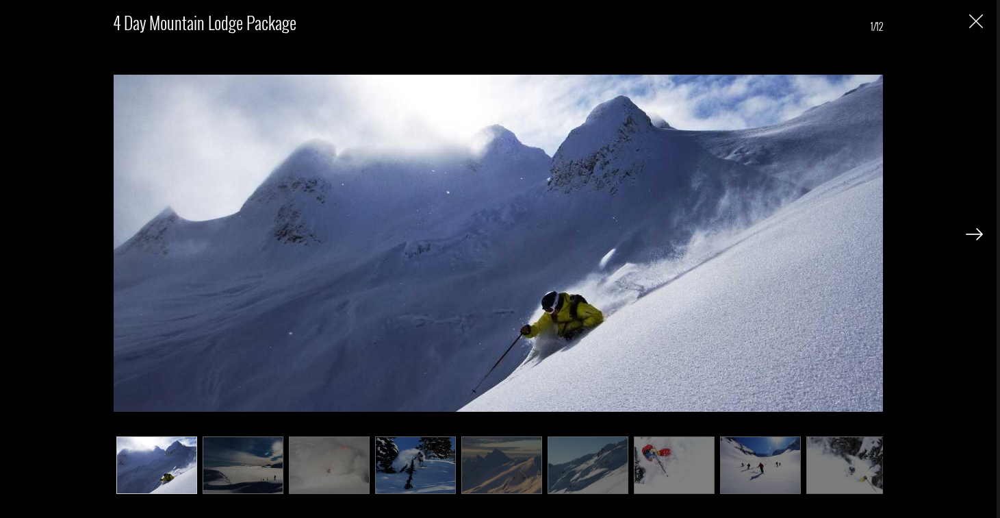
click at [979, 231] on img at bounding box center [974, 234] width 17 height 12
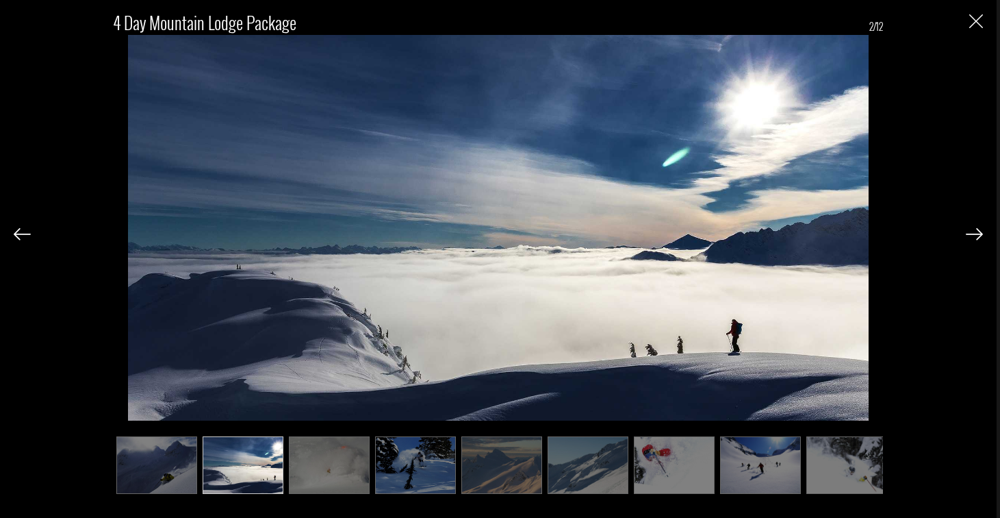
click at [979, 231] on img at bounding box center [974, 234] width 17 height 12
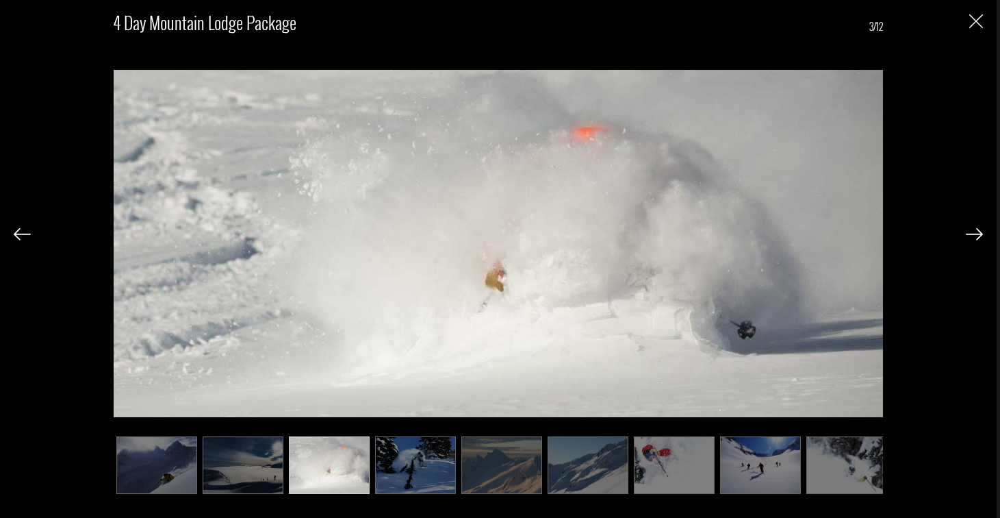
click at [979, 231] on img at bounding box center [974, 234] width 17 height 12
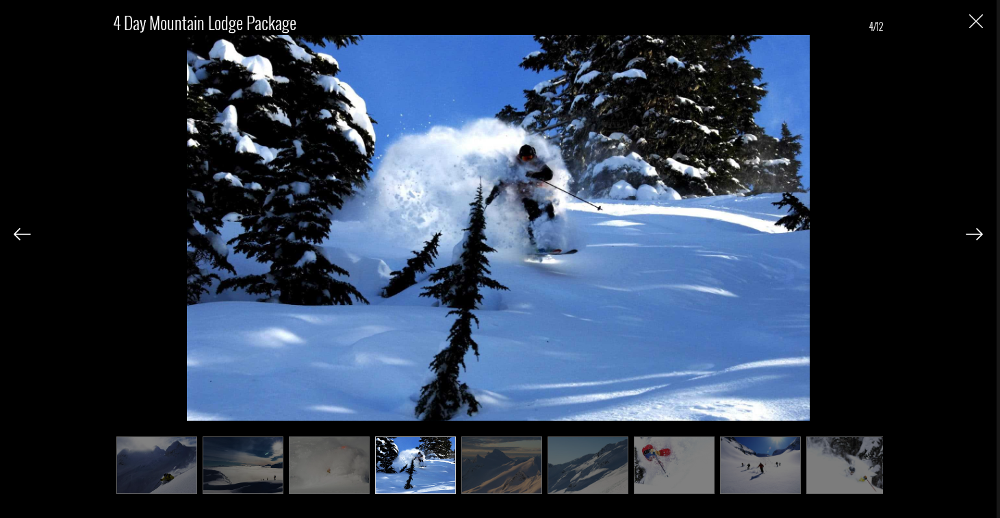
click at [979, 231] on img at bounding box center [974, 234] width 17 height 12
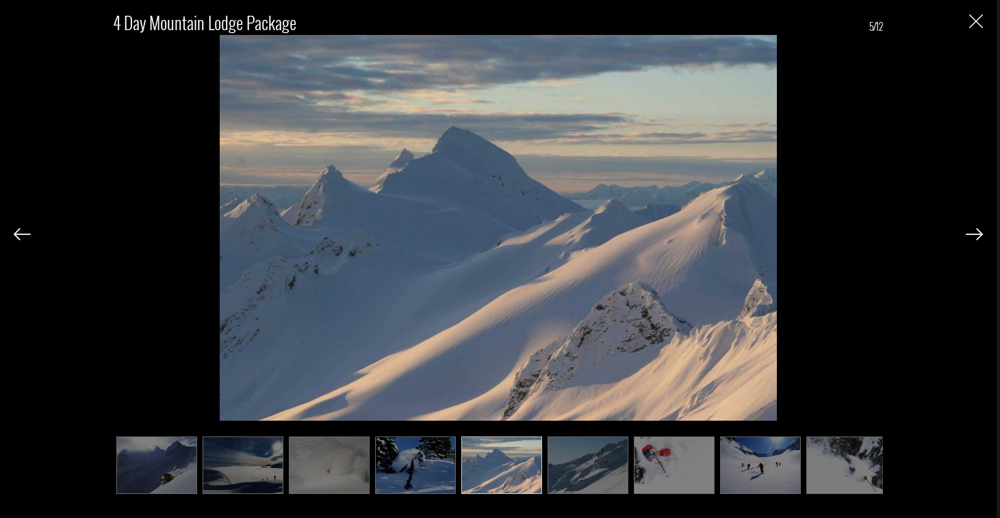
click at [979, 231] on img at bounding box center [974, 234] width 17 height 12
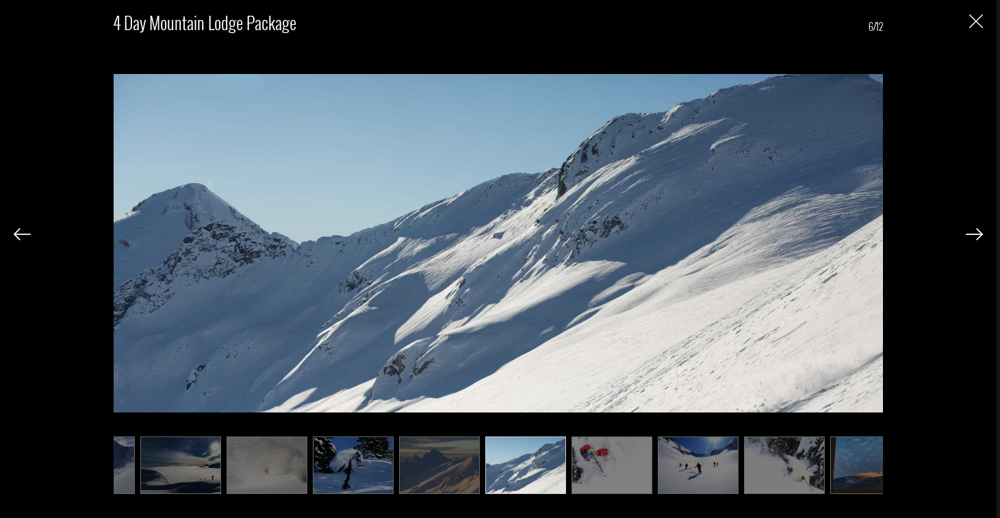
click at [979, 231] on img at bounding box center [974, 234] width 17 height 12
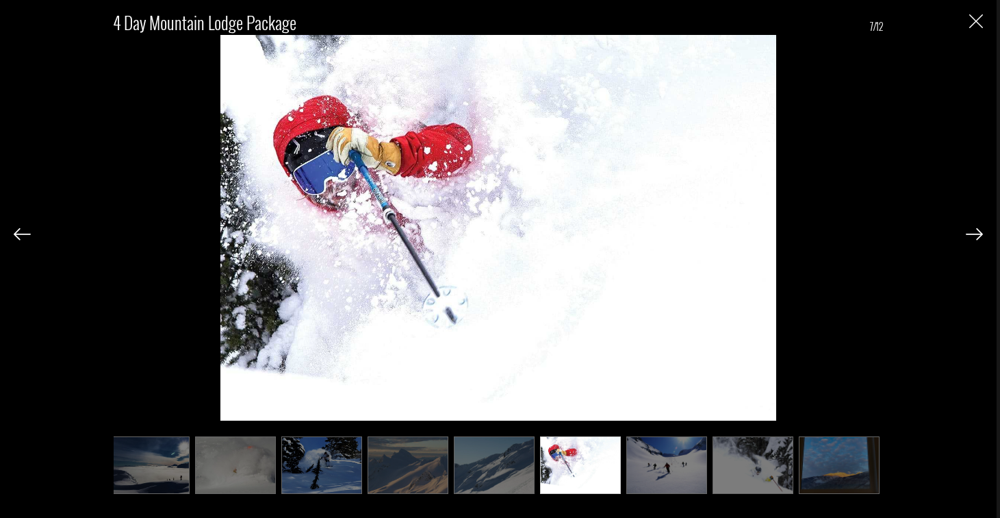
click at [979, 231] on img at bounding box center [974, 234] width 17 height 12
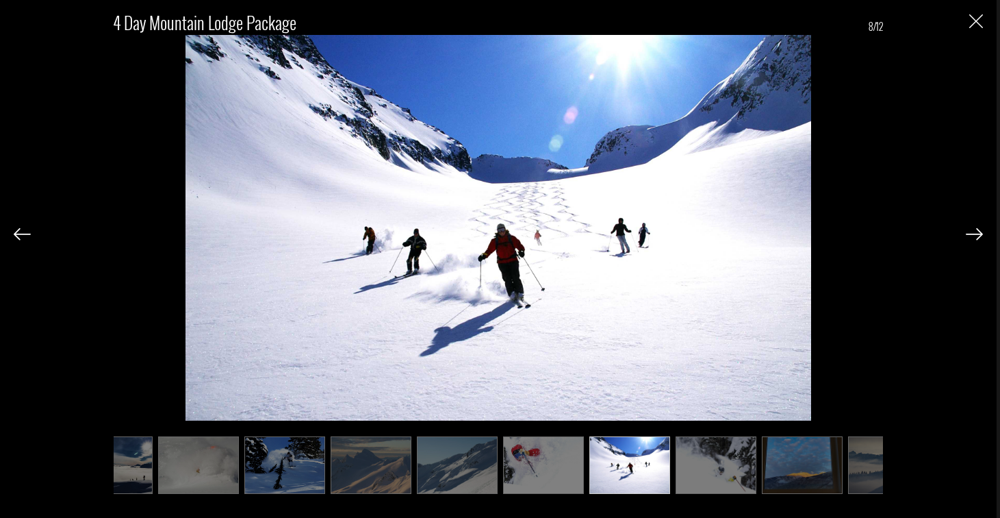
click at [979, 231] on img at bounding box center [974, 234] width 17 height 12
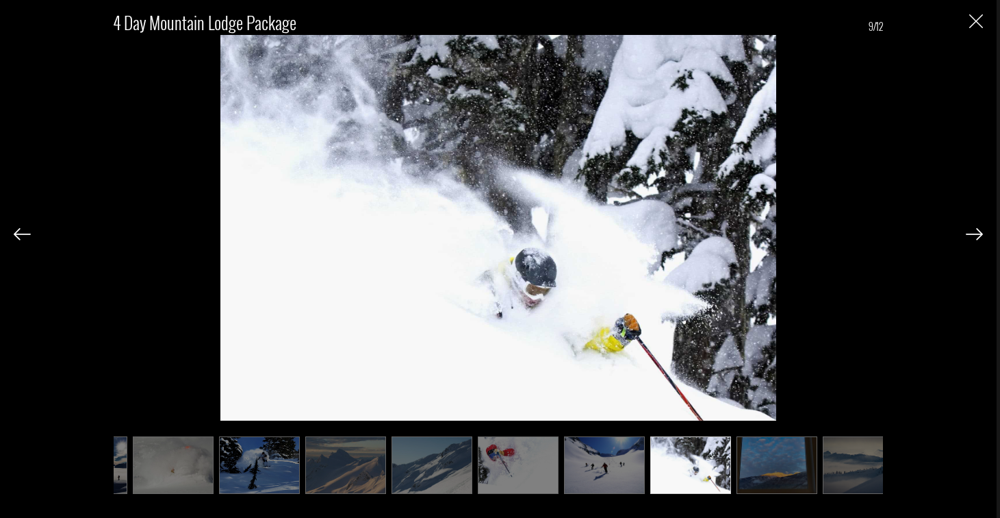
click at [979, 231] on img at bounding box center [974, 234] width 17 height 12
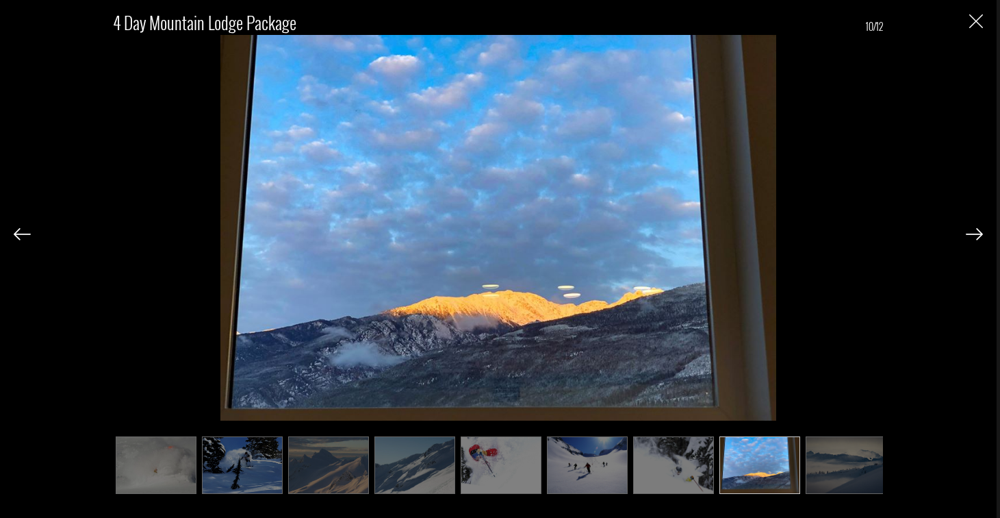
click at [979, 231] on img at bounding box center [974, 234] width 17 height 12
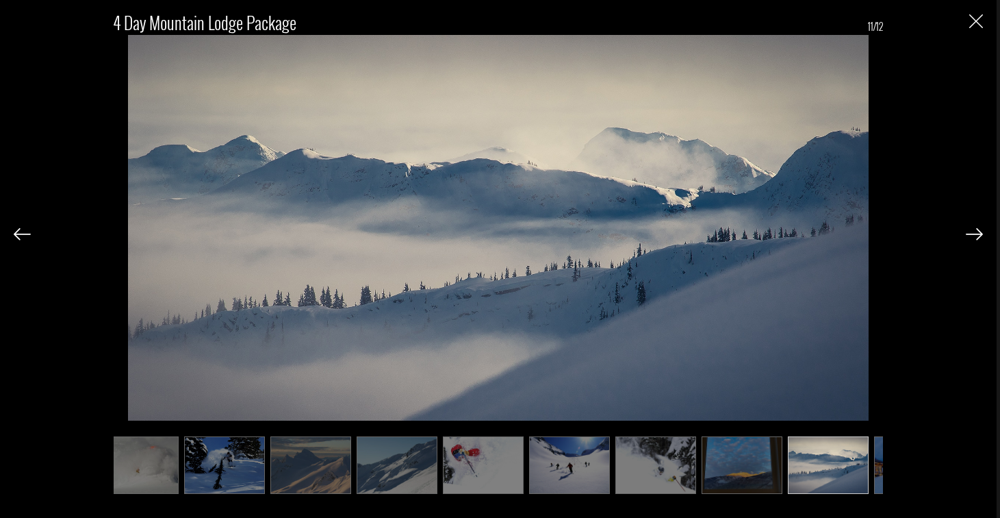
click at [979, 231] on img at bounding box center [974, 234] width 17 height 12
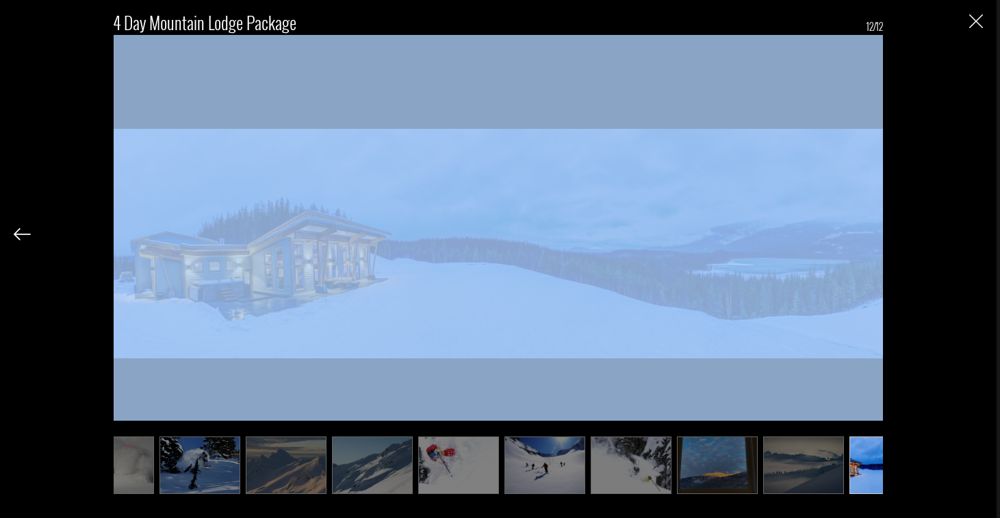
click at [979, 231] on div "4 Day Mountain Lodge Package 12/12" at bounding box center [499, 246] width 970 height 492
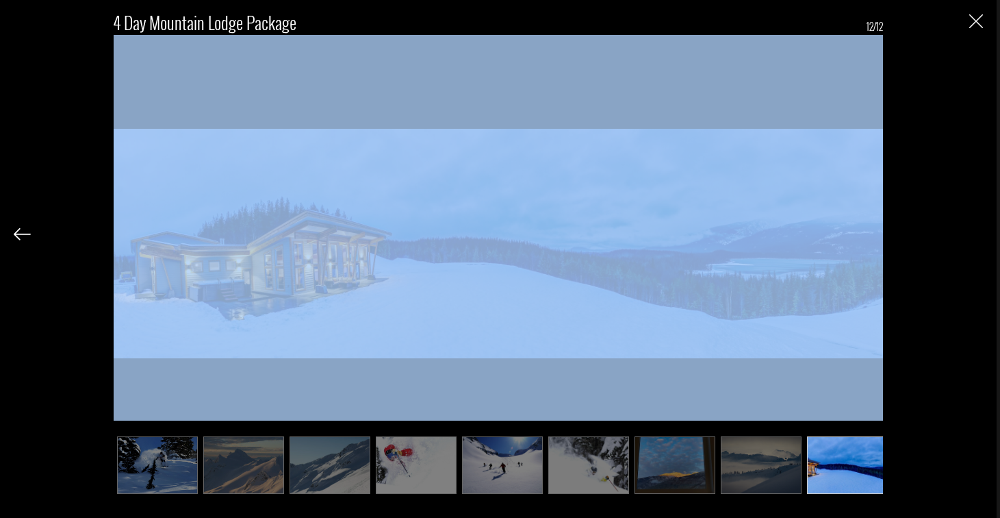
scroll to position [0, 259]
click at [839, 470] on img at bounding box center [846, 465] width 81 height 58
click at [707, 459] on img at bounding box center [673, 465] width 81 height 58
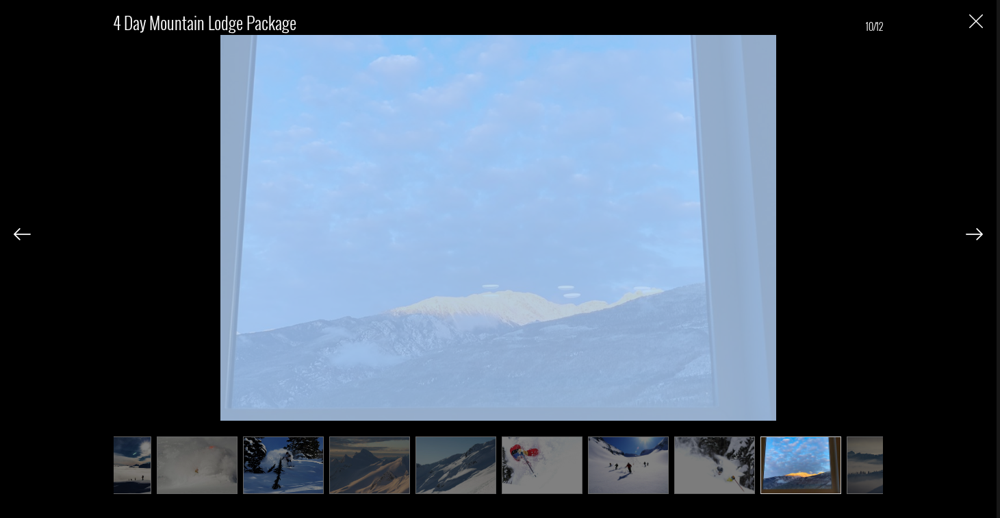
scroll to position [0, 123]
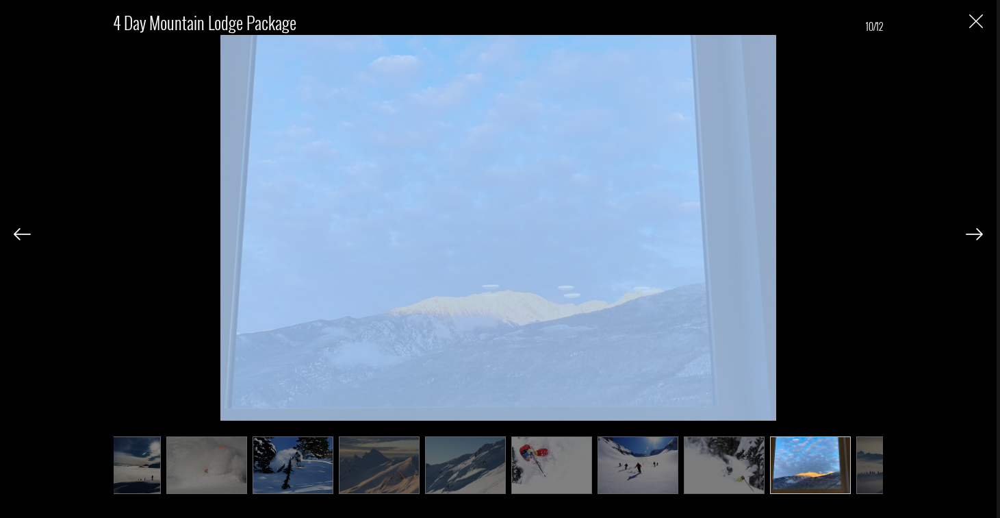
click at [839, 466] on img at bounding box center [810, 465] width 81 height 58
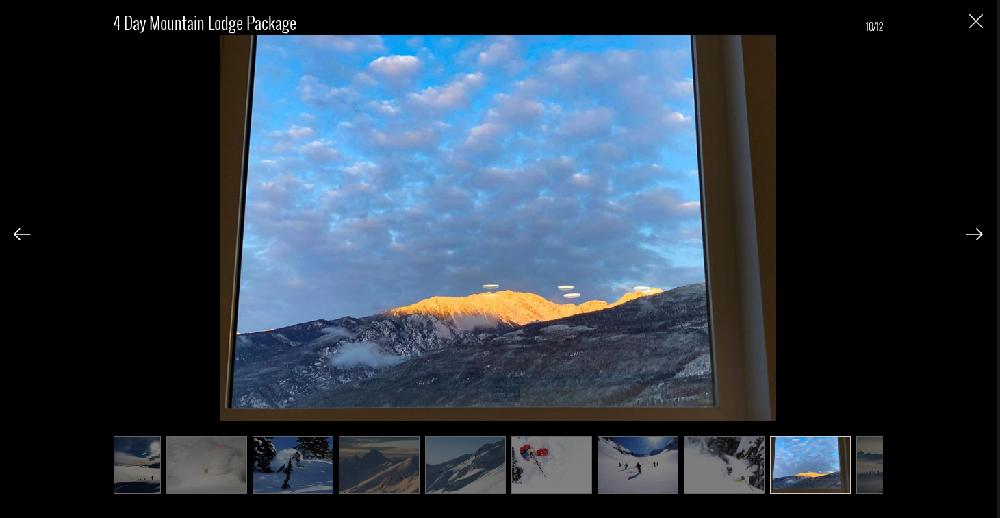
click at [679, 480] on ul at bounding box center [499, 465] width 770 height 58
click at [977, 21] on img "Close" at bounding box center [977, 21] width 14 height 14
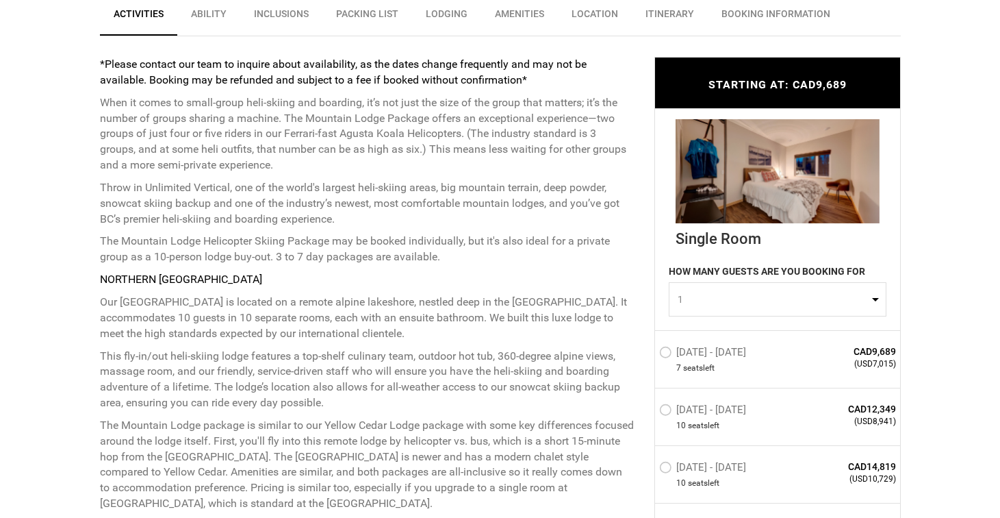
scroll to position [548, 0]
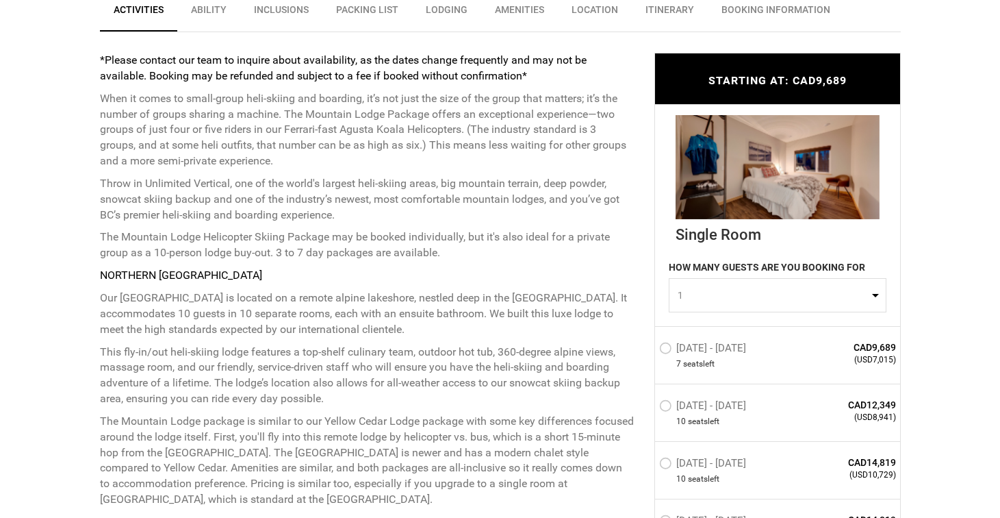
click at [769, 195] on img at bounding box center [778, 167] width 204 height 104
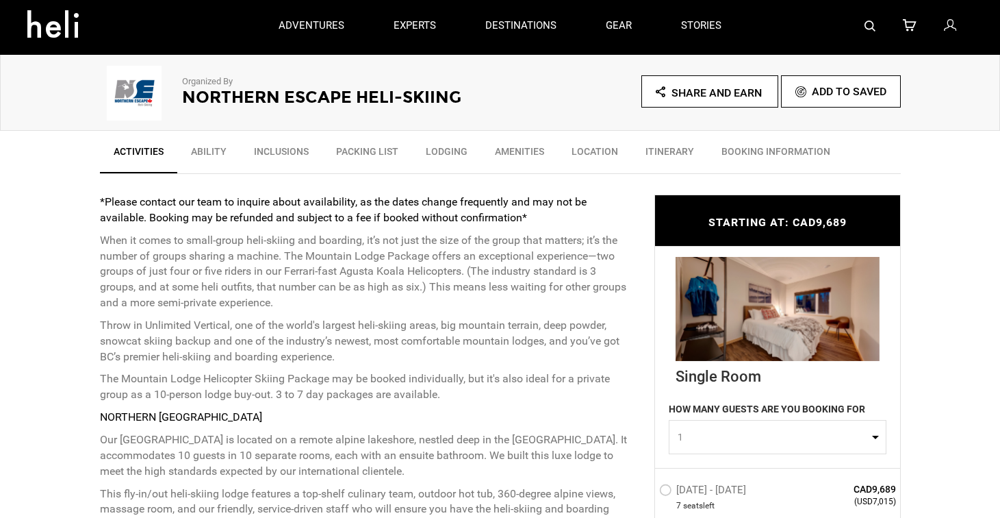
scroll to position [274, 0]
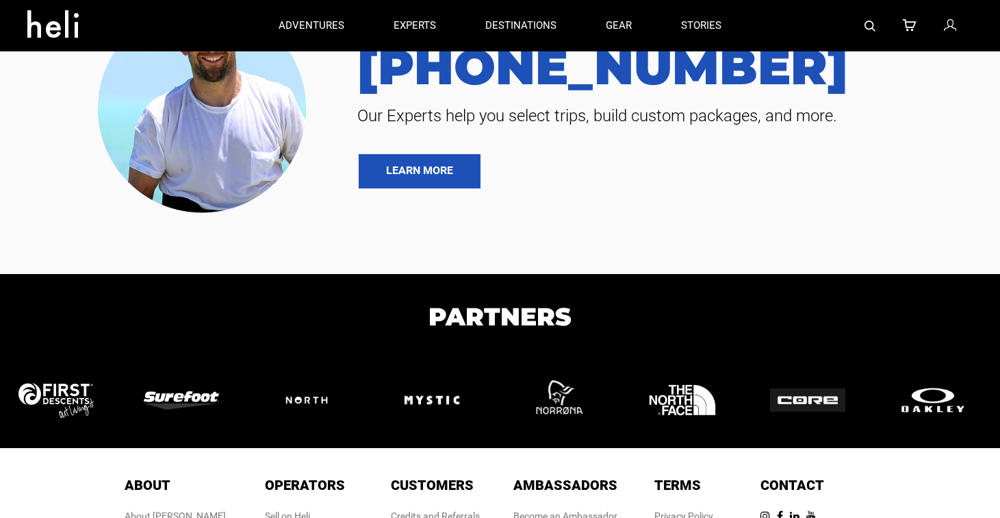
type input "Heli Skiing"
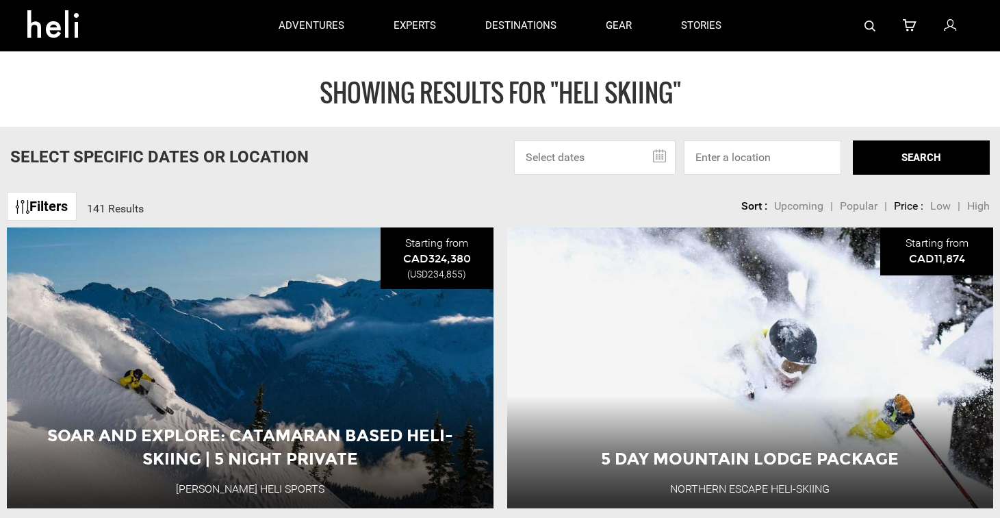
click at [40, 208] on link "Filters" at bounding box center [42, 206] width 70 height 29
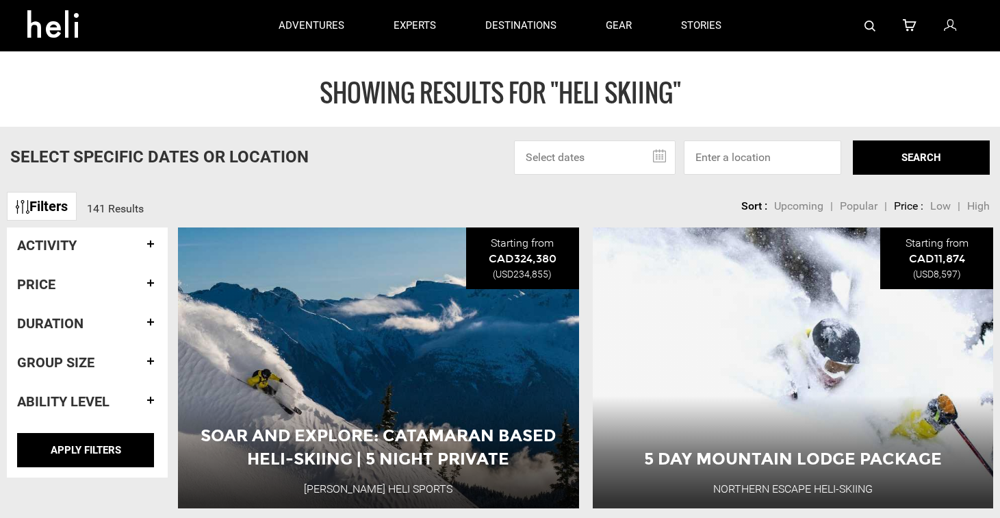
click at [85, 323] on h4 "Duration" at bounding box center [87, 323] width 140 height 15
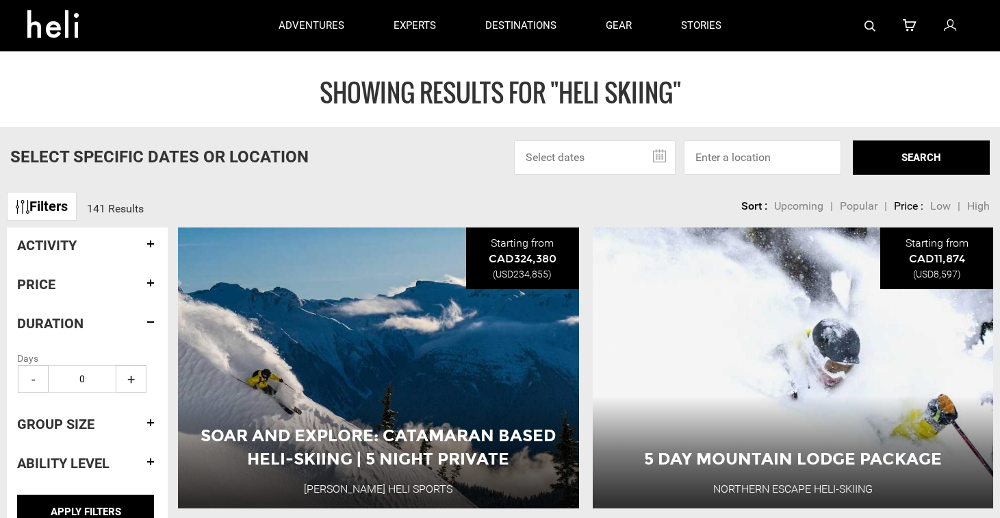
click at [131, 372] on span "+" at bounding box center [131, 378] width 31 height 27
type input "4"
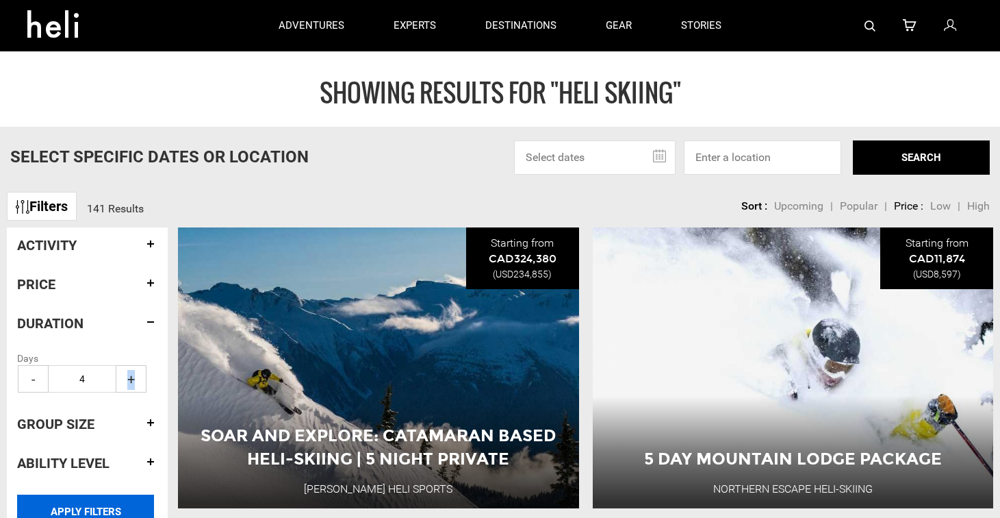
click at [90, 508] on input "APPLY FILTERS" at bounding box center [85, 511] width 137 height 34
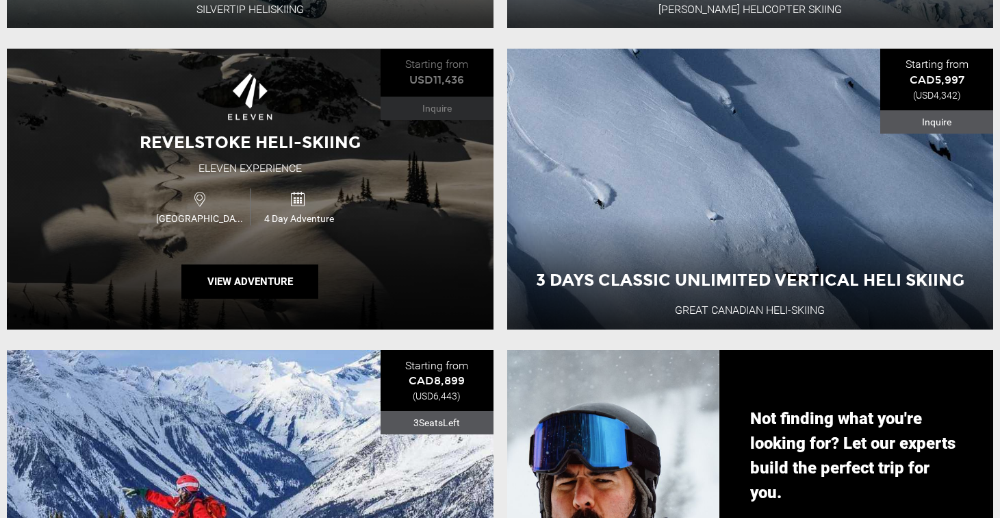
scroll to position [822, 0]
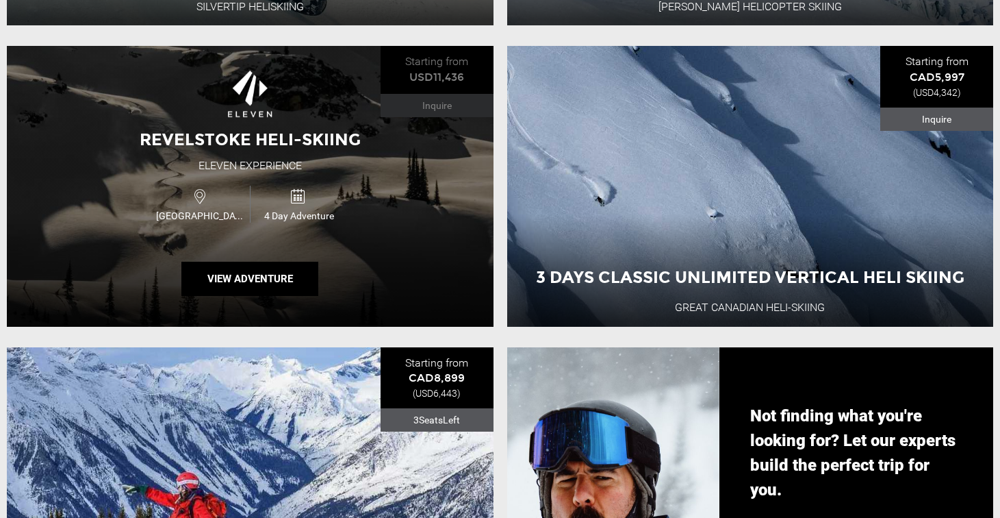
click at [294, 207] on icon at bounding box center [297, 196] width 15 height 21
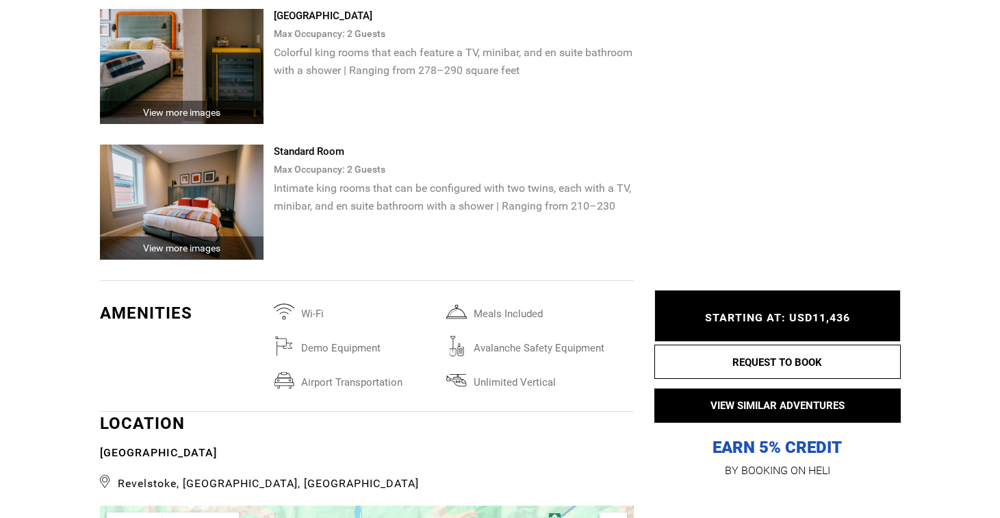
scroll to position [3218, 0]
